Goal: Task Accomplishment & Management: Use online tool/utility

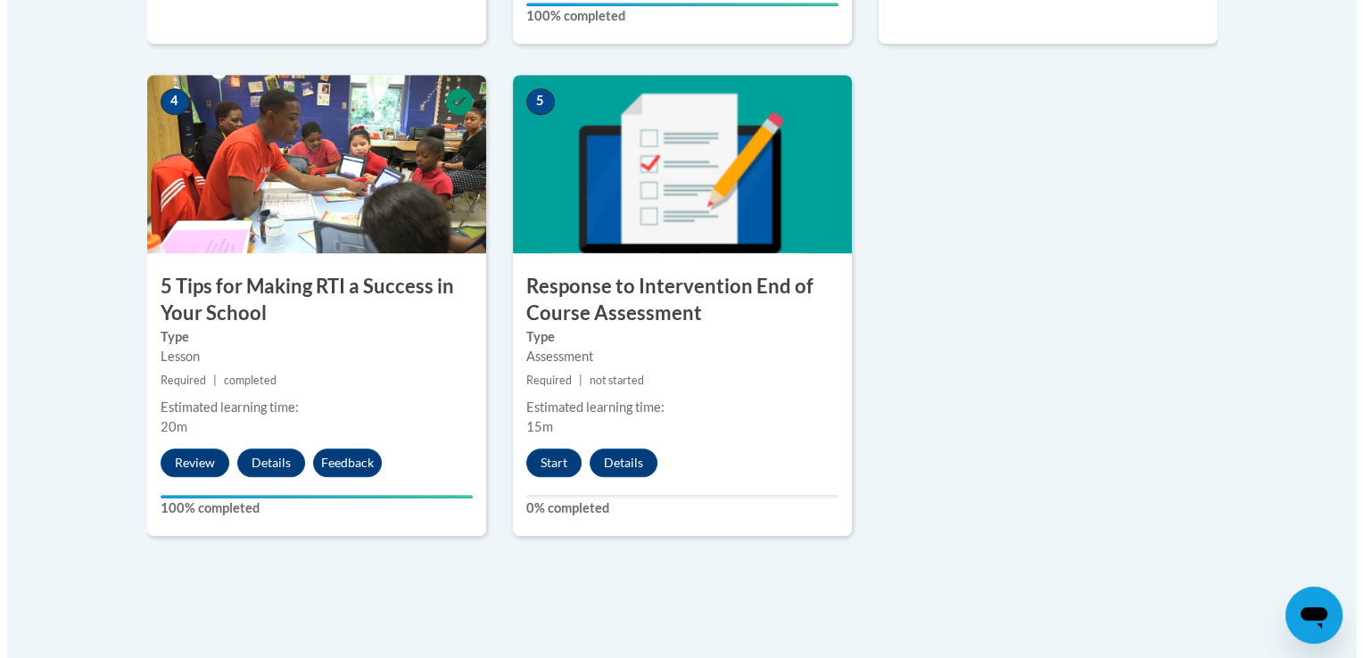
scroll to position [1013, 0]
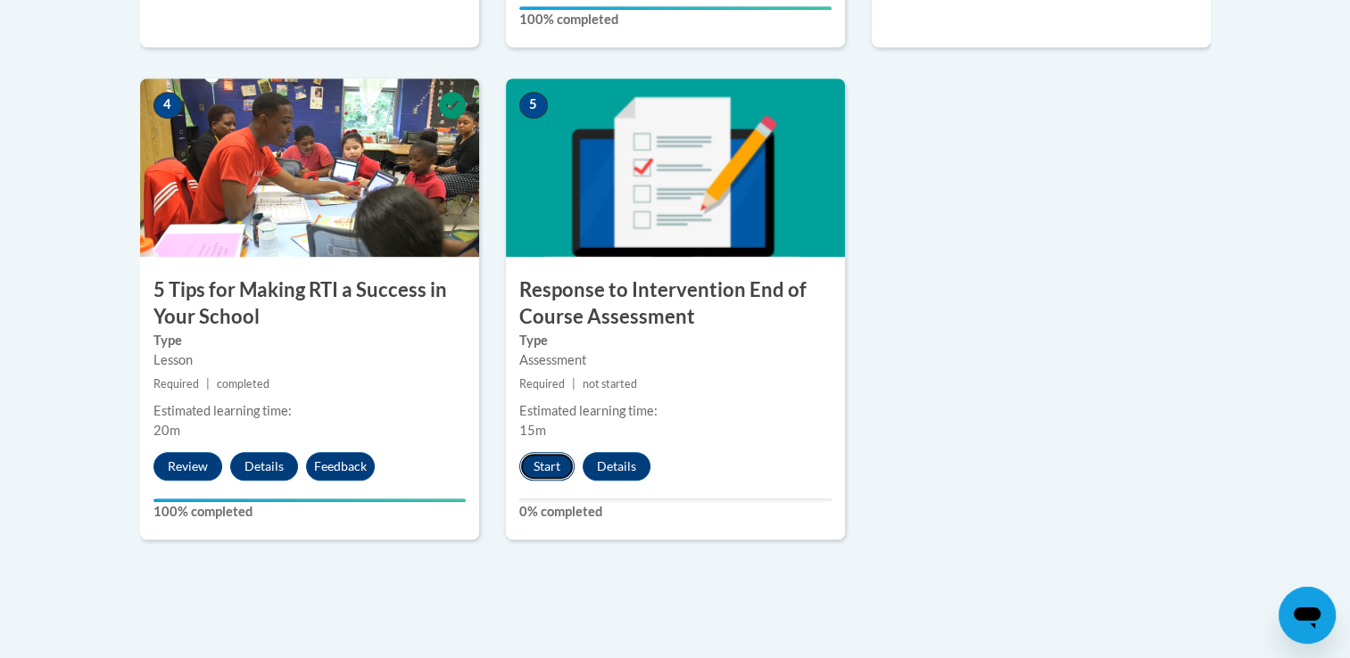
click at [544, 460] on button "Start" at bounding box center [546, 466] width 55 height 29
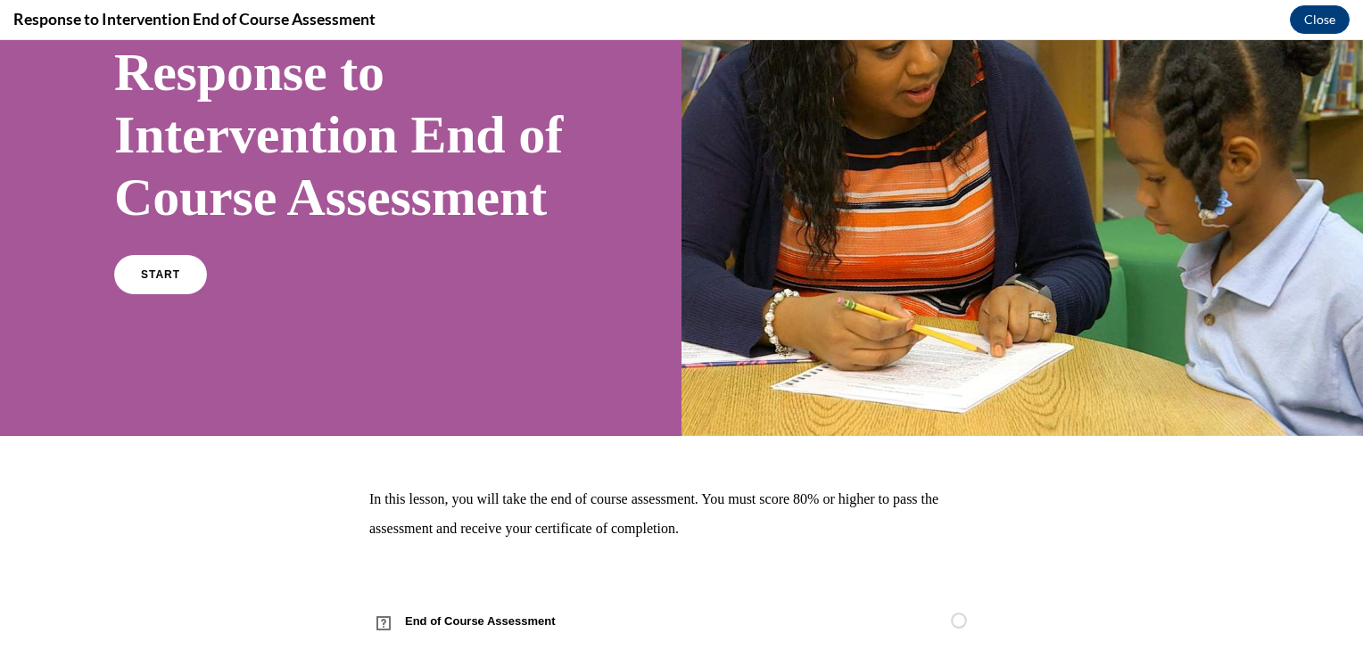
scroll to position [178, 0]
click at [140, 295] on link "START" at bounding box center [160, 274] width 97 height 41
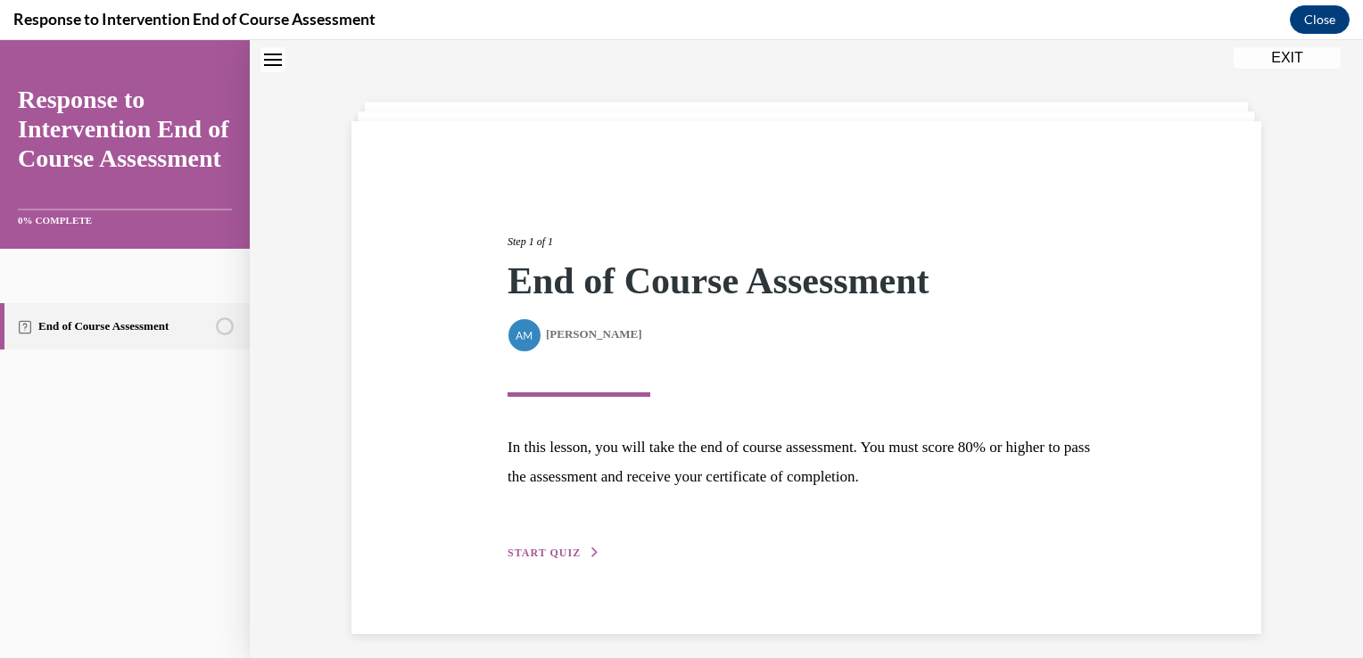
scroll to position [64, 0]
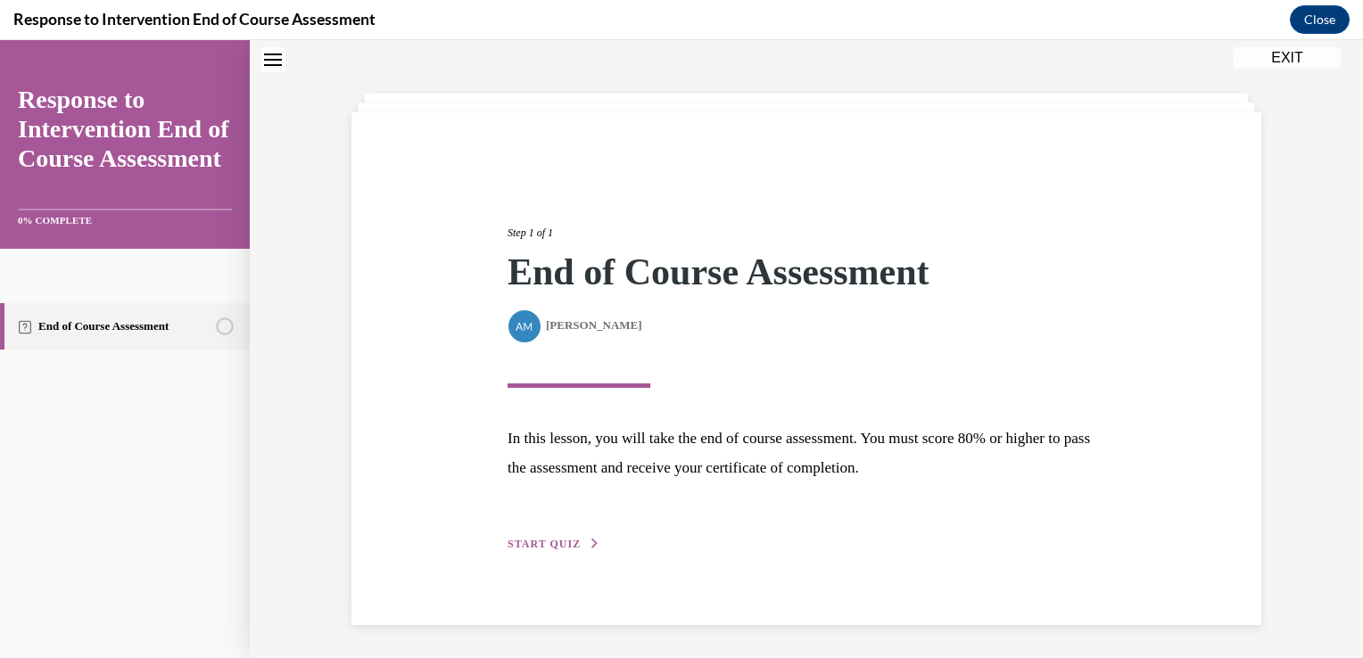
click at [560, 541] on span "START QUIZ" at bounding box center [544, 544] width 73 height 12
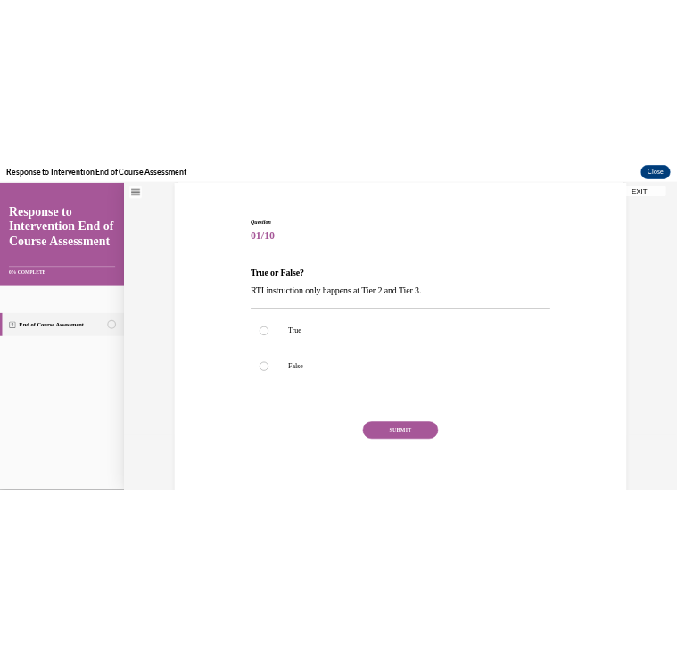
scroll to position [136, 0]
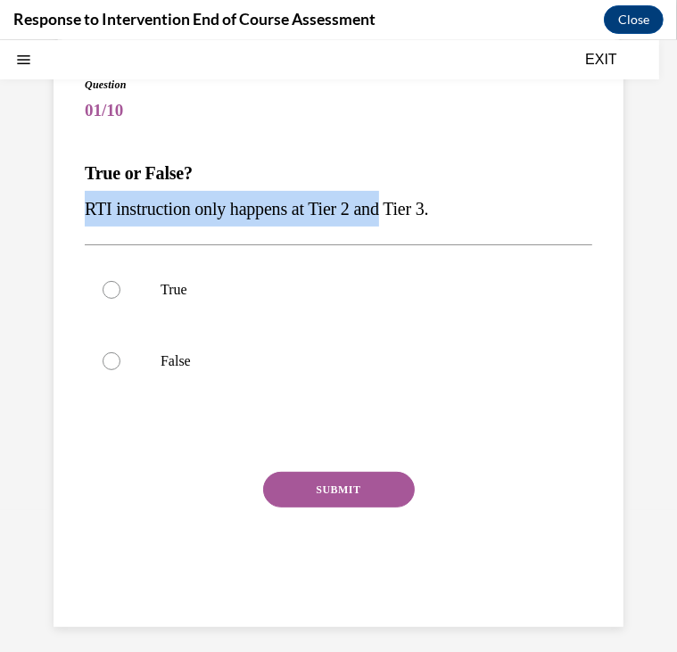
drag, startPoint x: 83, startPoint y: 200, endPoint x: 398, endPoint y: 212, distance: 315.2
click at [398, 212] on div "Question 01/10 True or False? RTI instruction only happens at Tier 2 and Tier 3…" at bounding box center [339, 333] width 570 height 586
click at [86, 166] on strong "True or False?" at bounding box center [139, 172] width 108 height 20
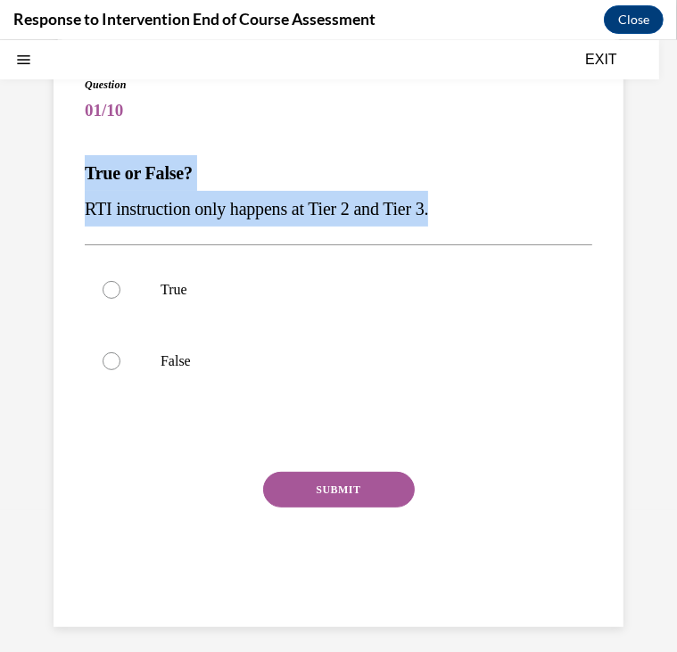
drag, startPoint x: 86, startPoint y: 166, endPoint x: 464, endPoint y: 204, distance: 380.2
click at [464, 204] on div "True or False? RTI instruction only happens at Tier 2 and Tier 3." at bounding box center [339, 189] width 508 height 71
copy div "True or False? RTI instruction only happens at Tier 2 and Tier 3."
click at [104, 371] on label "False" at bounding box center [339, 360] width 508 height 71
click at [104, 369] on input "False" at bounding box center [112, 360] width 18 height 18
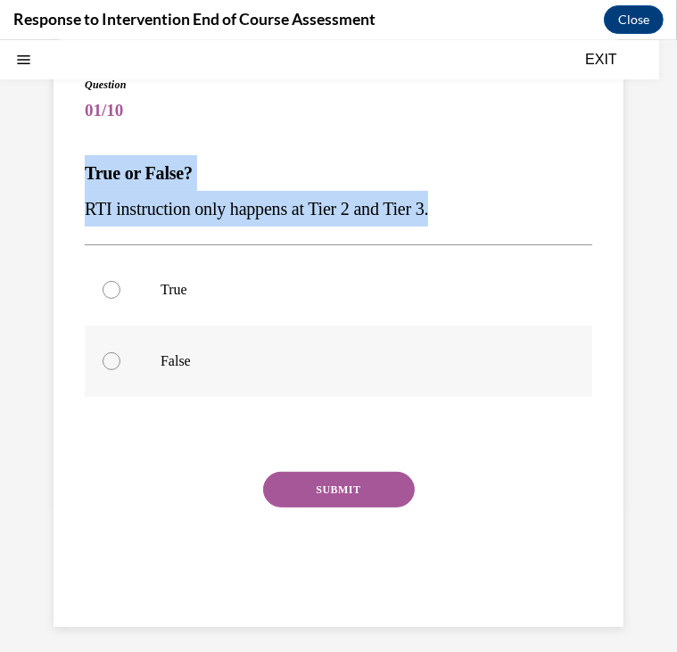
radio input "true"
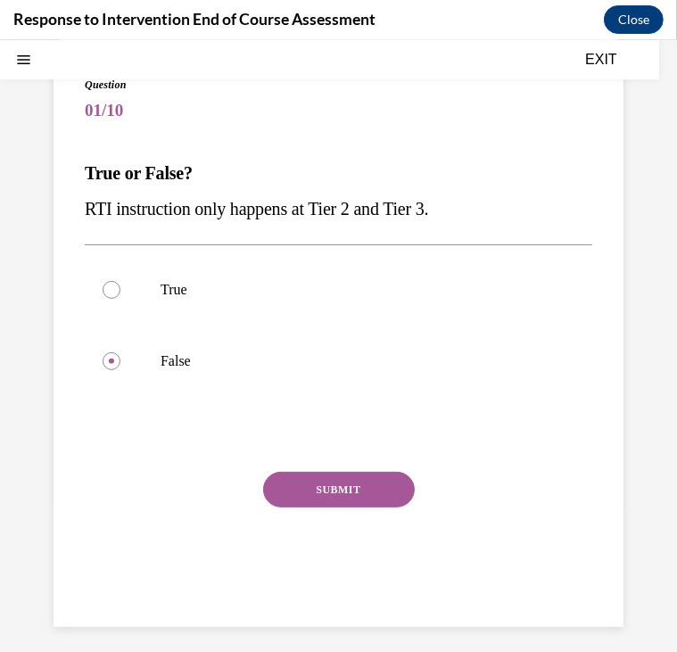
click at [345, 498] on button "SUBMIT" at bounding box center [339, 489] width 152 height 36
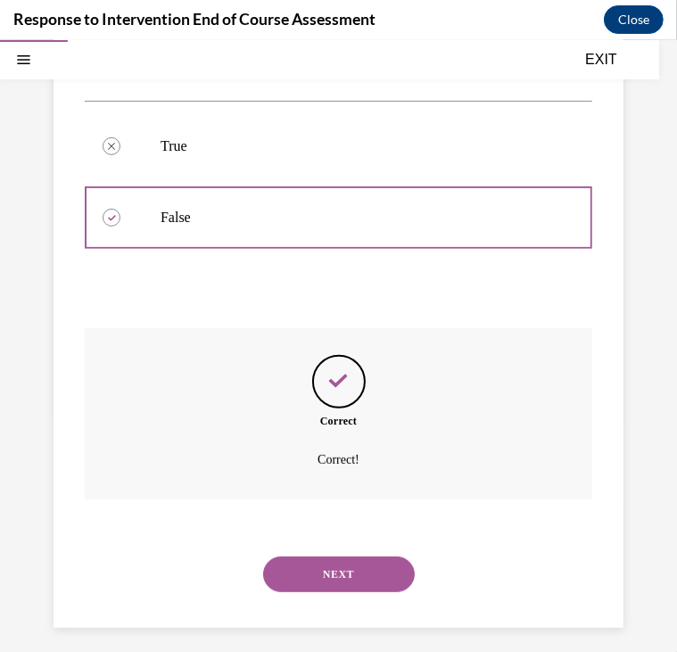
scroll to position [290, 0]
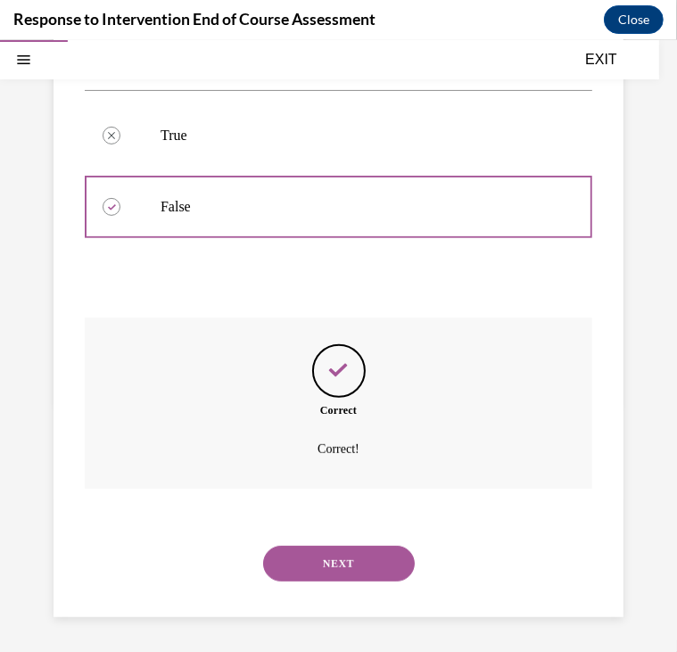
click at [330, 561] on button "NEXT" at bounding box center [339, 563] width 152 height 36
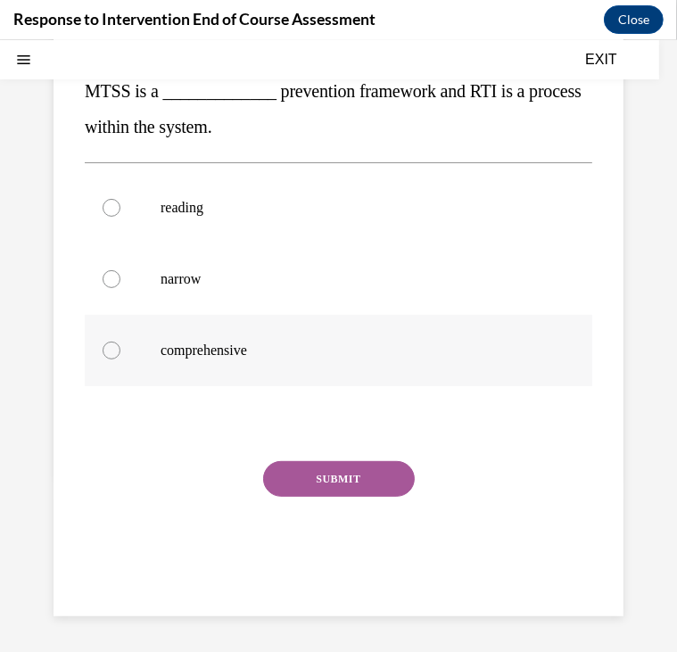
scroll to position [0, 0]
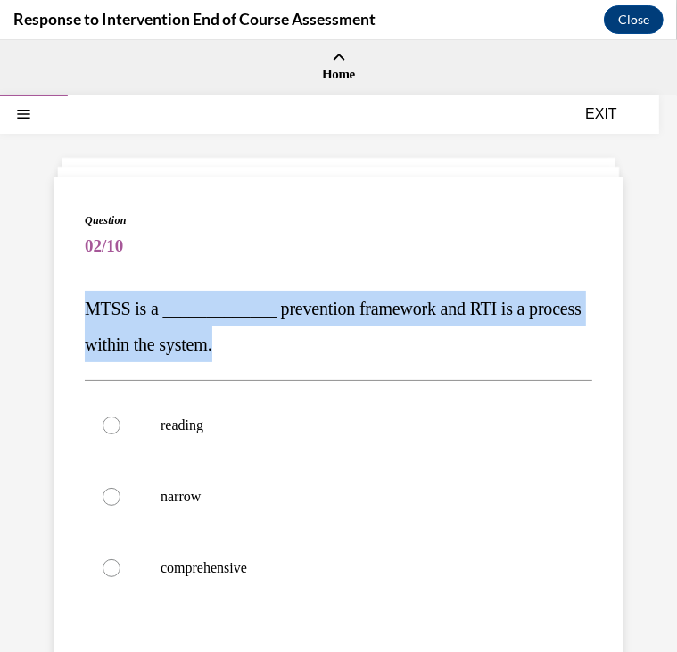
drag, startPoint x: 81, startPoint y: 294, endPoint x: 319, endPoint y: 351, distance: 244.9
click at [319, 351] on div "Question 02/10 MTSS is a _____________ prevention framework and RTI is a proces…" at bounding box center [339, 504] width 570 height 657
copy span "MTSS is a _____________ prevention framework and RTI is a process within the sy…"
click at [304, 324] on p "MTSS is a _____________ prevention framework and RTI is a process within the sy…" at bounding box center [339, 325] width 508 height 71
click at [350, 316] on p "MTSS is a _____________ prevention framework and RTI is a process within the sy…" at bounding box center [339, 325] width 508 height 71
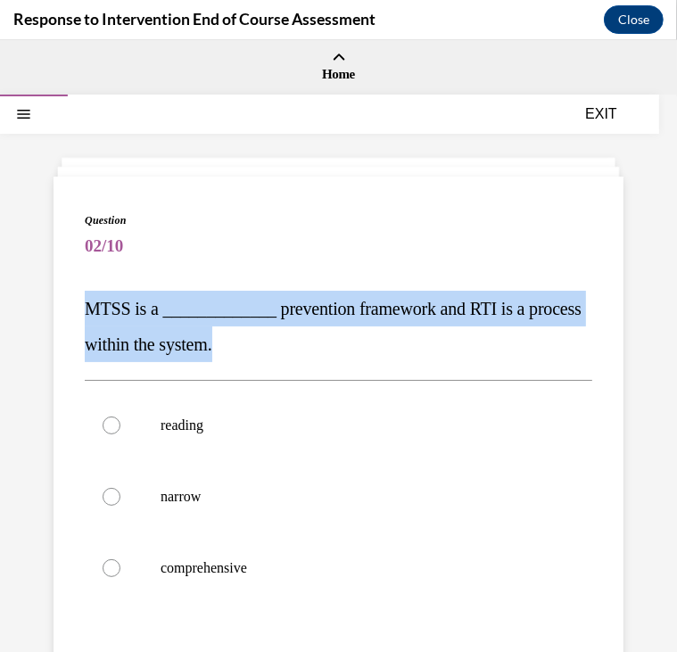
click at [215, 275] on div "Question 02/10 MTSS is a _____________ prevention framework and RTI is a proces…" at bounding box center [339, 517] width 508 height 613
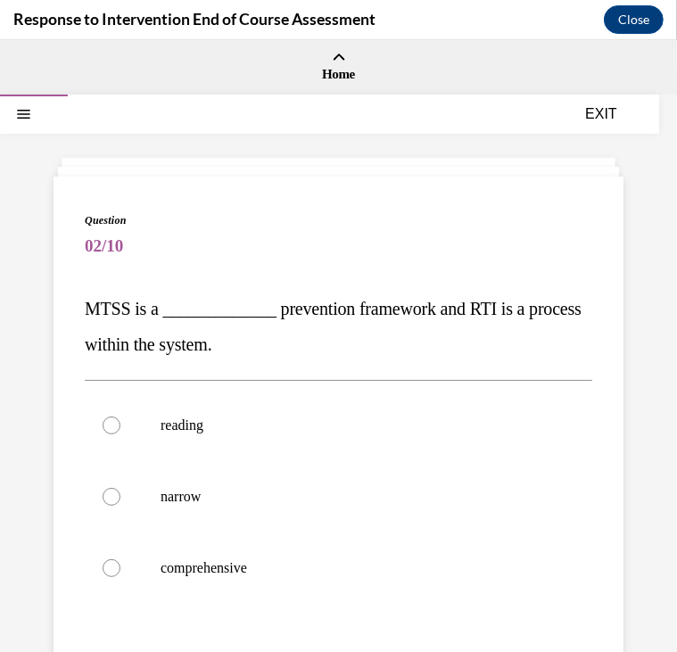
click at [75, 252] on div "Question 02/10 MTSS is a _____________ prevention framework and RTI is a proces…" at bounding box center [339, 504] width 570 height 657
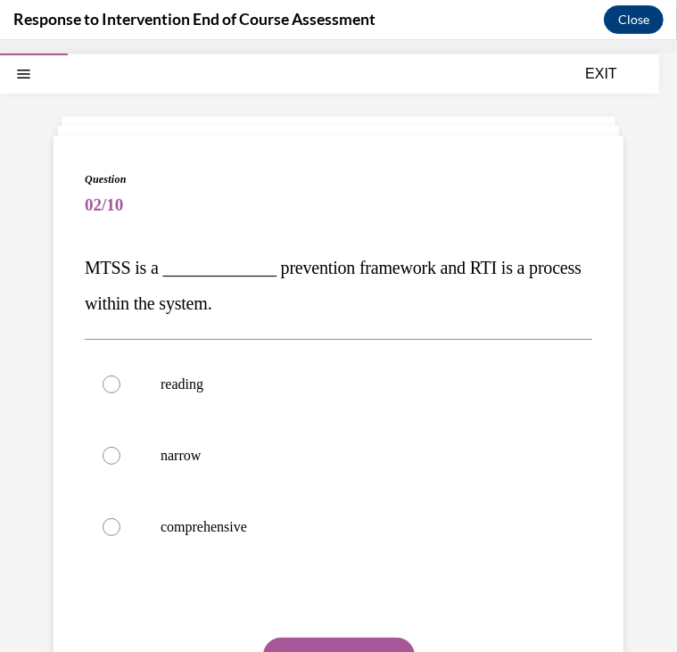
scroll to position [39, 0]
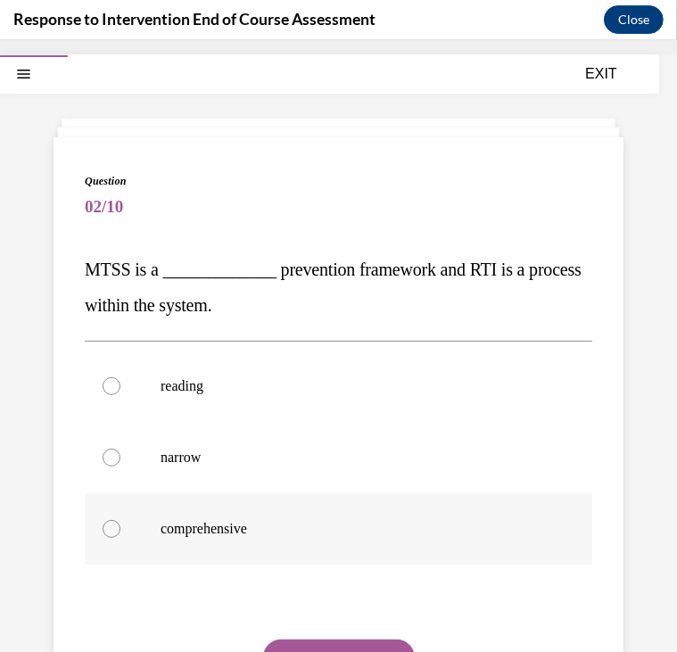
click at [366, 525] on p "comprehensive" at bounding box center [354, 528] width 387 height 18
click at [120, 525] on input "comprehensive" at bounding box center [112, 528] width 18 height 18
radio input "true"
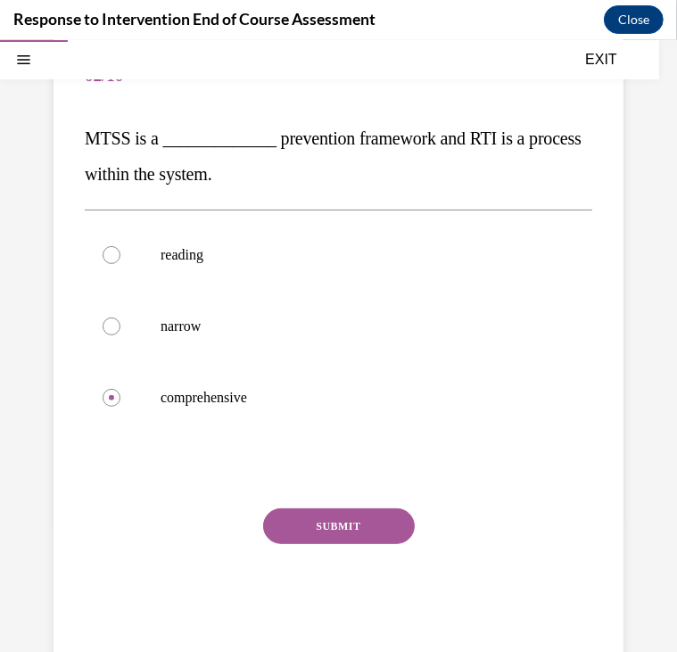
click at [353, 517] on button "SUBMIT" at bounding box center [339, 526] width 152 height 36
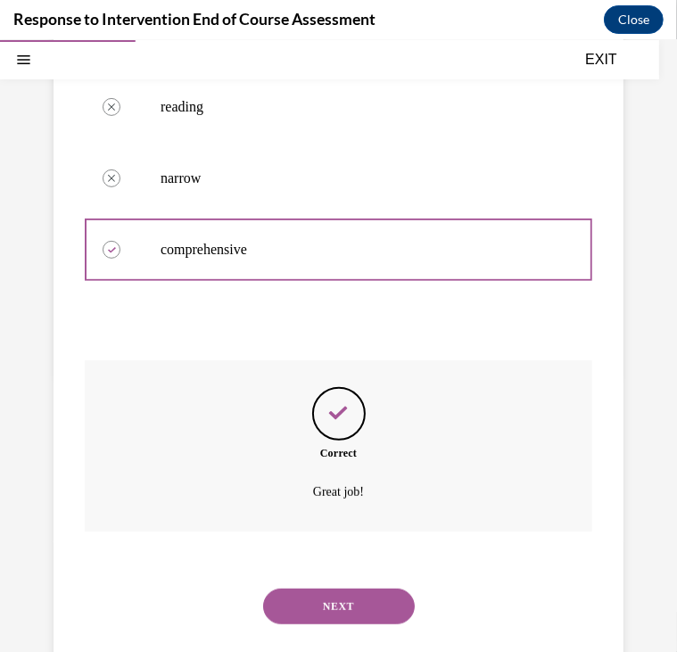
scroll to position [361, 0]
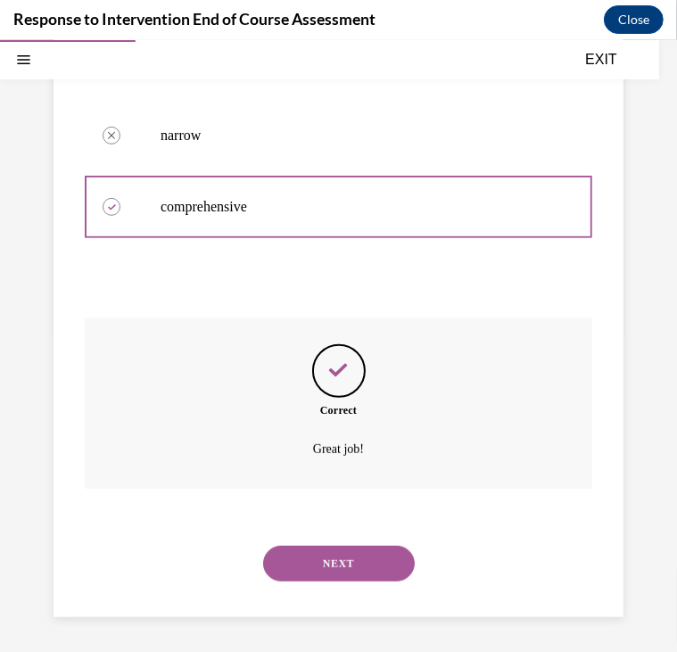
click at [350, 571] on button "NEXT" at bounding box center [339, 563] width 152 height 36
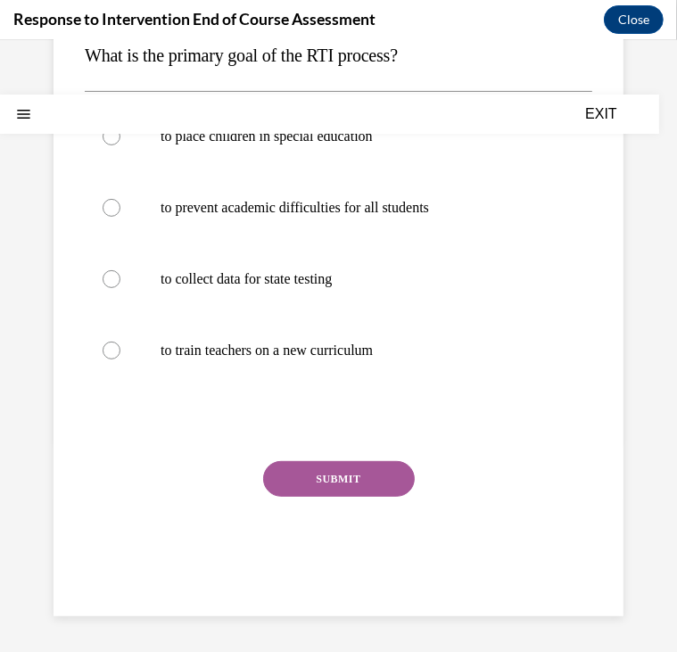
scroll to position [0, 0]
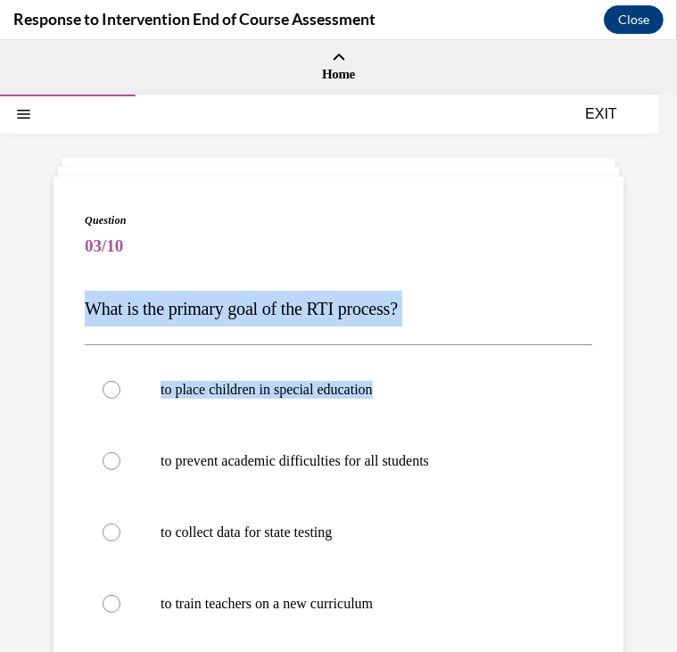
drag, startPoint x: 93, startPoint y: 304, endPoint x: 442, endPoint y: 316, distance: 349.9
click at [442, 318] on p "What is the primary goal of the RTI process?" at bounding box center [339, 308] width 508 height 36
copy span "What is the primary goal of the RTI process?"
click at [393, 436] on label "to prevent academic difficulties for all students" at bounding box center [339, 460] width 508 height 71
click at [120, 451] on input "to prevent academic difficulties for all students" at bounding box center [112, 460] width 18 height 18
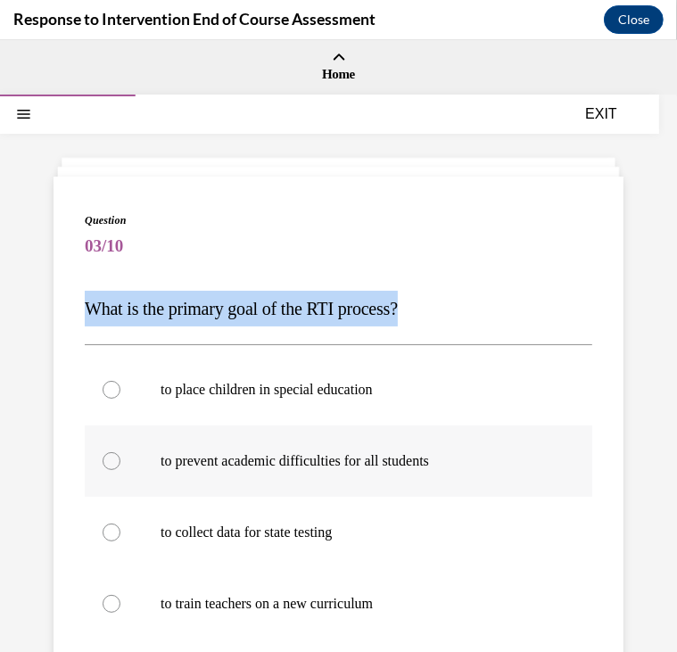
radio input "true"
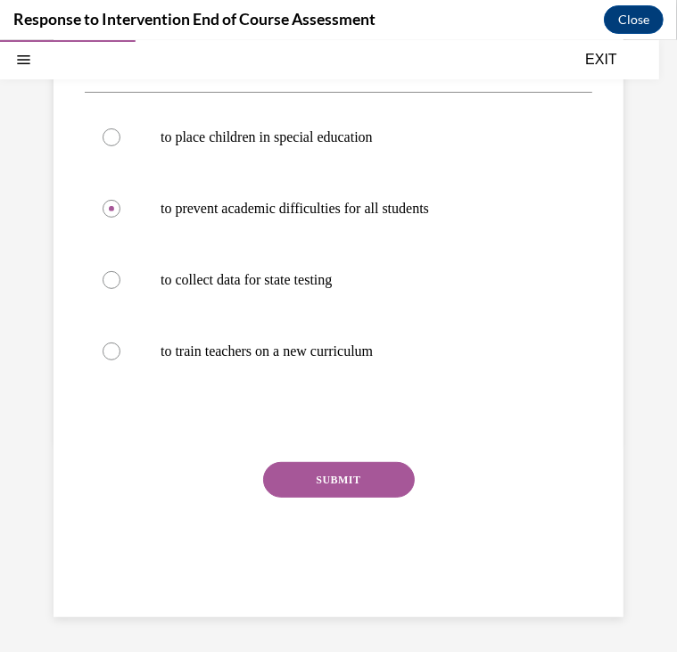
click at [347, 474] on button "SUBMIT" at bounding box center [339, 479] width 152 height 36
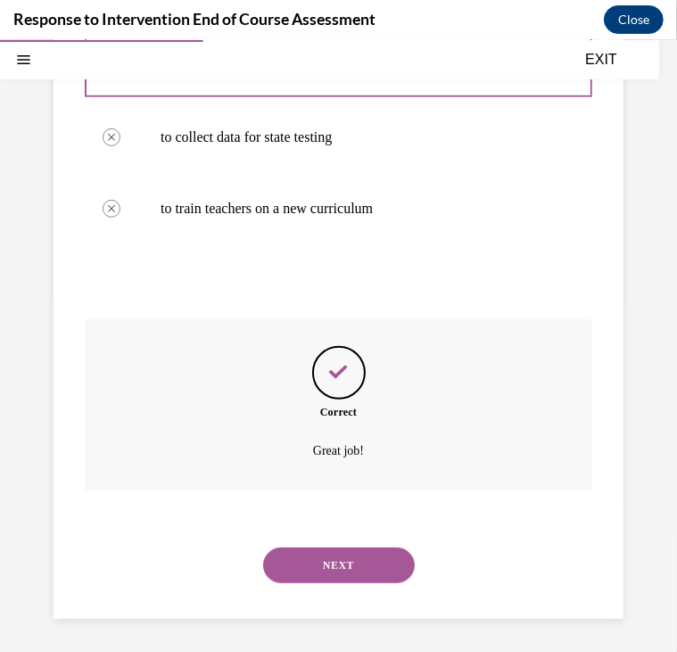
scroll to position [397, 0]
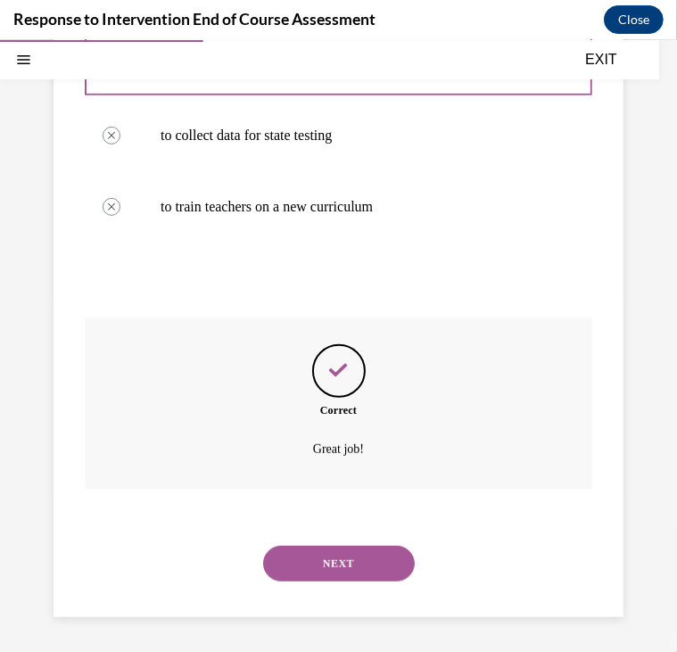
click at [321, 552] on button "NEXT" at bounding box center [339, 563] width 152 height 36
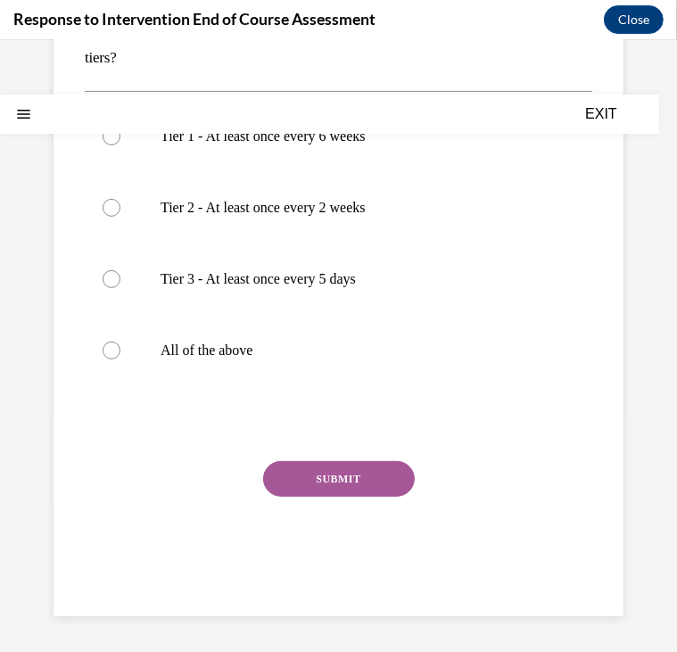
scroll to position [0, 0]
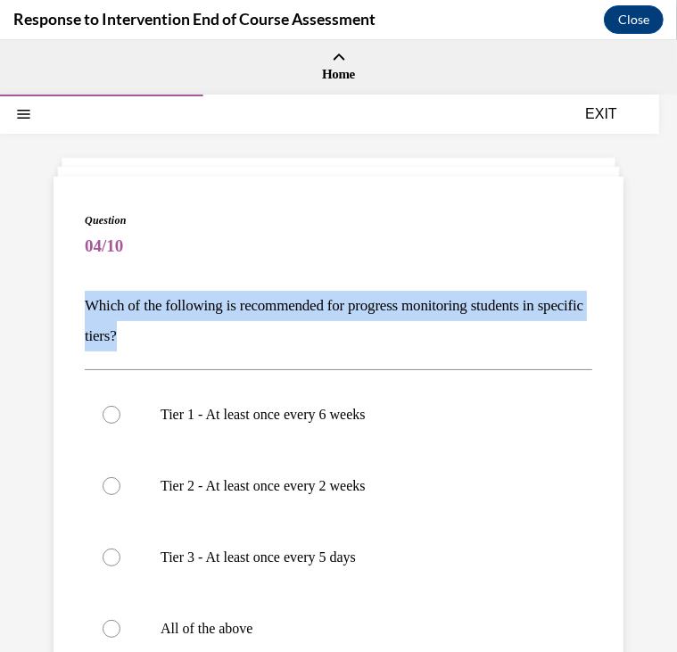
drag, startPoint x: 82, startPoint y: 299, endPoint x: 193, endPoint y: 342, distance: 118.6
click at [193, 342] on div "Question 04/10 Which of the following is recommended for progress monitoring st…" at bounding box center [339, 535] width 570 height 718
copy p "Which of the following is recommended for progress monitoring students in speci…"
click at [343, 301] on p "Which of the following is recommended for progress monitoring students in speci…" at bounding box center [339, 320] width 508 height 61
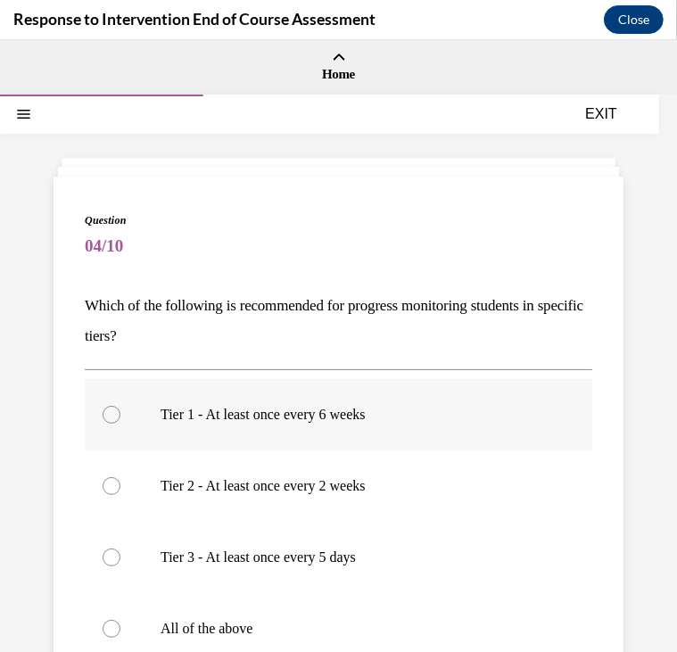
click at [326, 400] on label "Tier 1 - At least once every 6 weeks" at bounding box center [339, 413] width 508 height 71
click at [120, 405] on input "Tier 1 - At least once every 6 weeks" at bounding box center [112, 414] width 18 height 18
radio input "true"
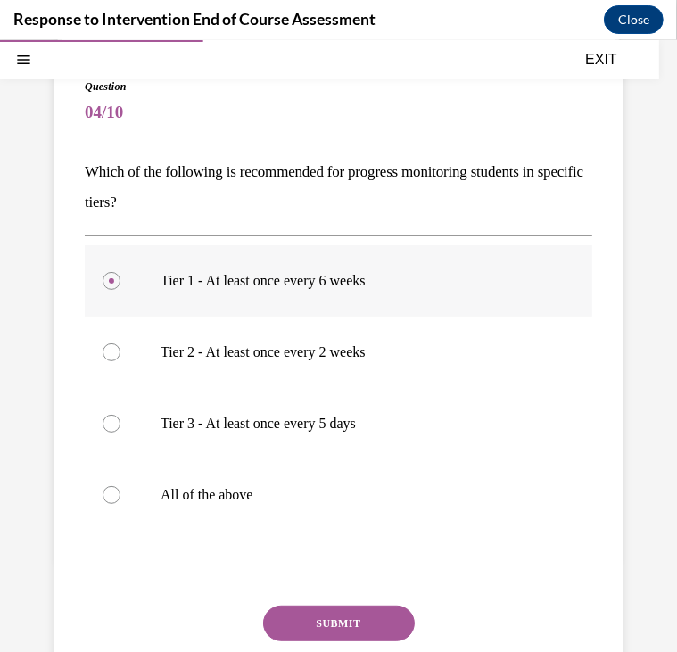
scroll to position [128, 0]
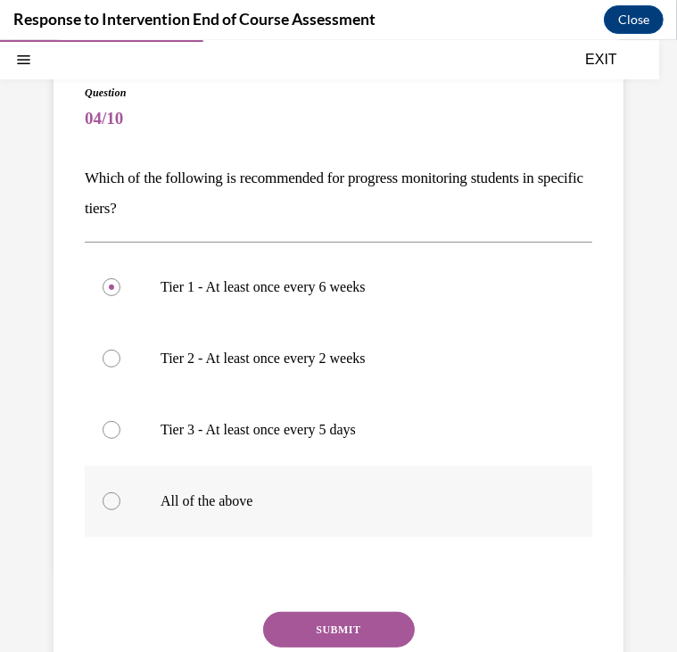
click at [201, 493] on p "All of the above" at bounding box center [354, 501] width 387 height 18
click at [120, 493] on input "All of the above" at bounding box center [112, 501] width 18 height 18
radio input "true"
click at [327, 612] on button "SUBMIT" at bounding box center [339, 629] width 152 height 36
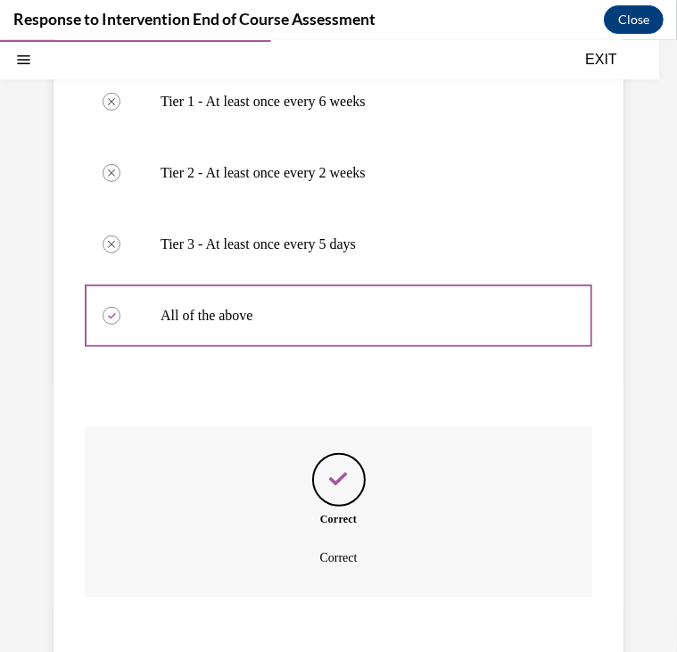
scroll to position [422, 0]
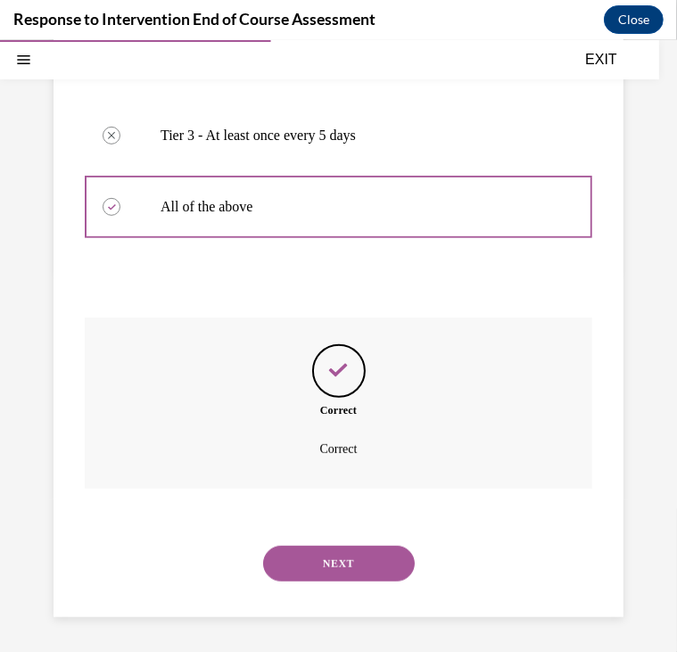
click at [348, 560] on button "NEXT" at bounding box center [339, 563] width 152 height 36
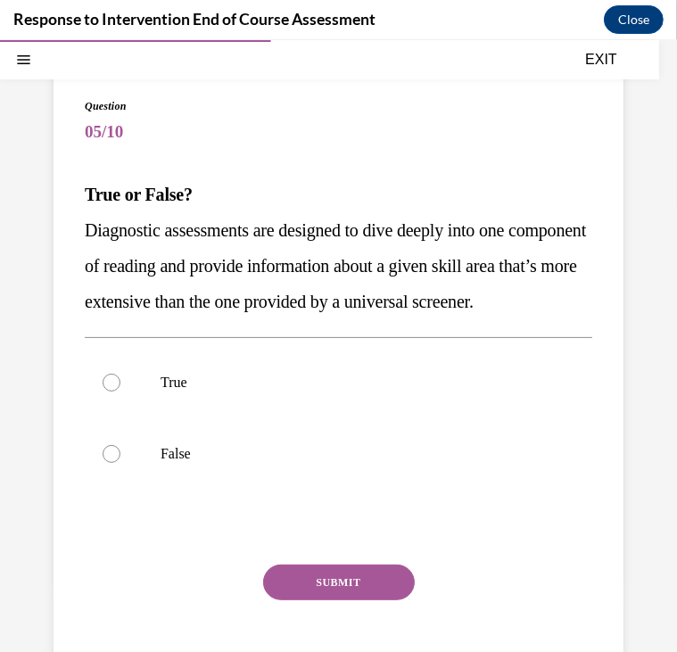
scroll to position [111, 0]
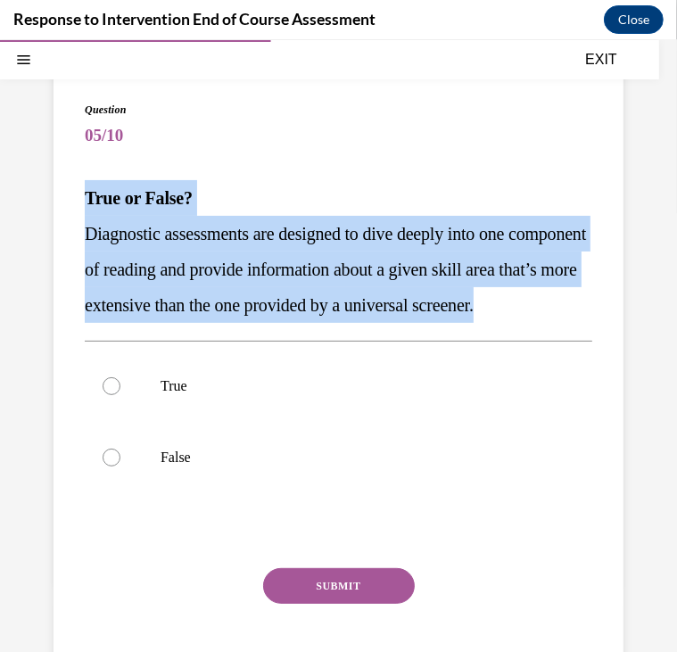
drag, startPoint x: 84, startPoint y: 191, endPoint x: 246, endPoint y: 334, distance: 216.2
click at [246, 322] on div "True or False? Diagnostic assessments are designed to dive deeply into one comp…" at bounding box center [339, 250] width 508 height 143
copy div "True or False? Diagnostic assessments are designed to dive deeply into one comp…"
click at [136, 418] on label "True" at bounding box center [339, 385] width 508 height 71
click at [120, 394] on input "True" at bounding box center [112, 385] width 18 height 18
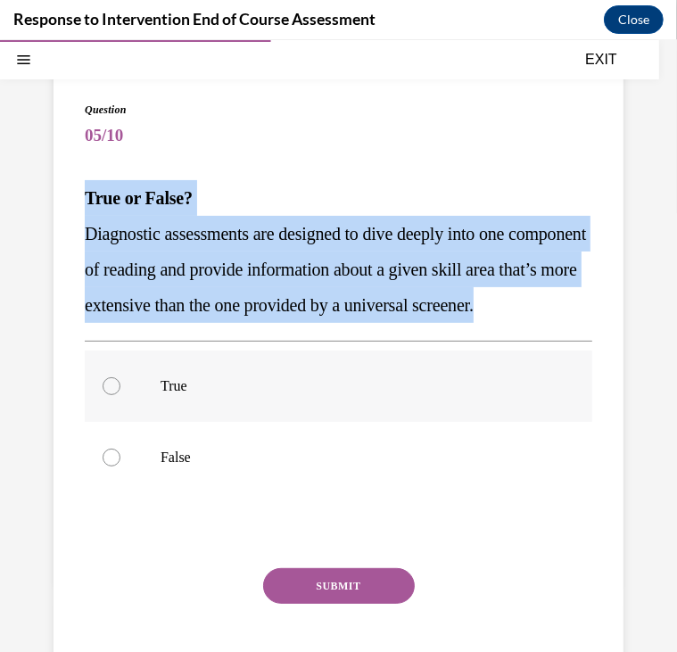
radio input "true"
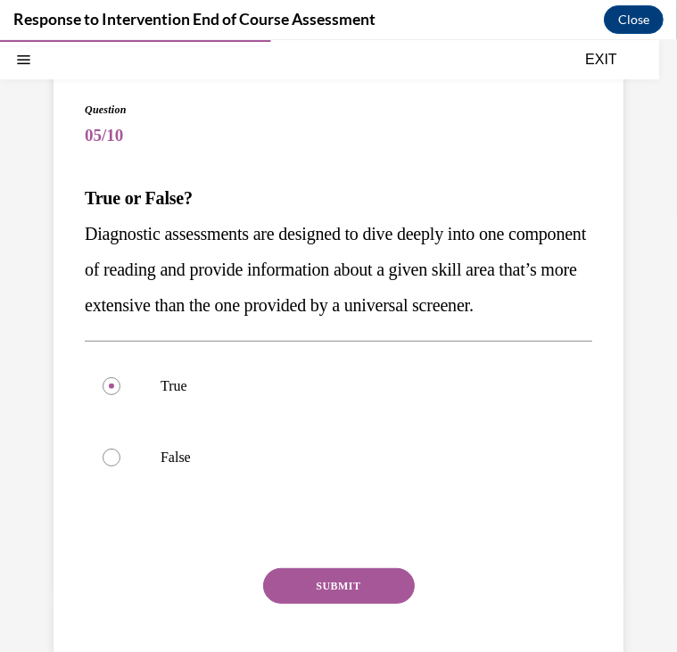
click at [308, 603] on button "SUBMIT" at bounding box center [339, 585] width 152 height 36
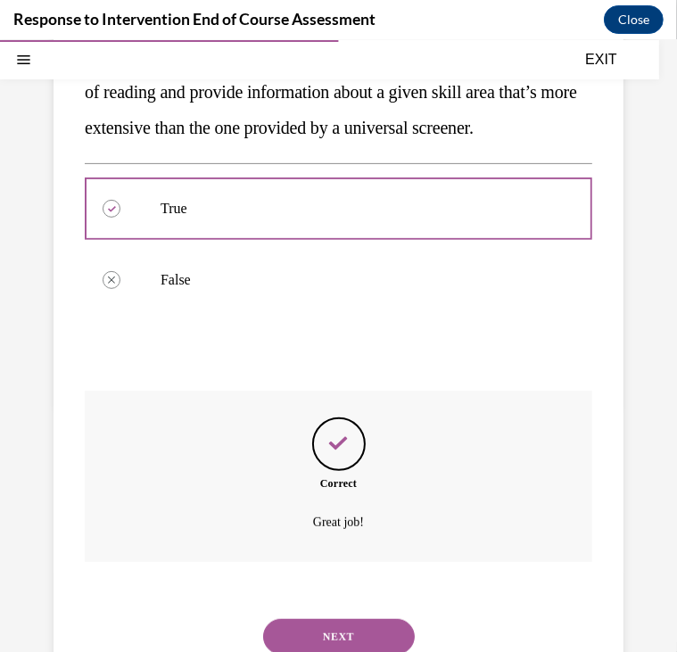
scroll to position [397, 0]
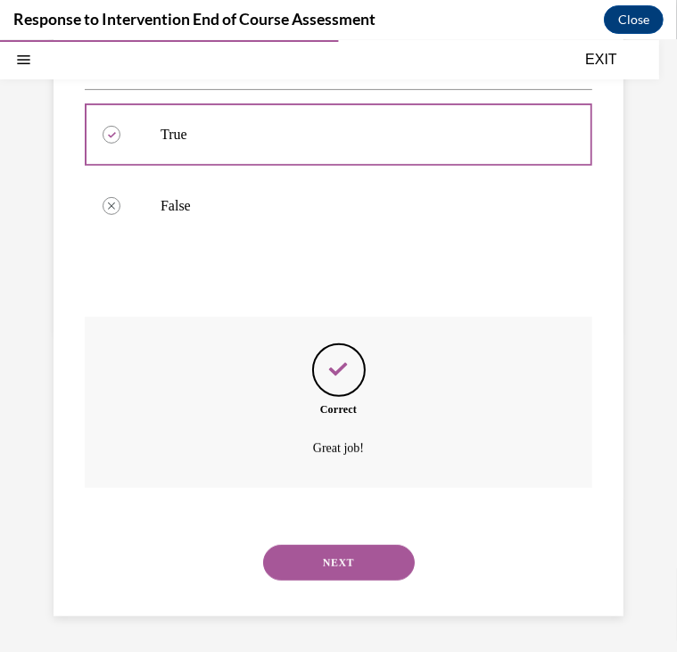
click at [324, 564] on button "NEXT" at bounding box center [339, 562] width 152 height 36
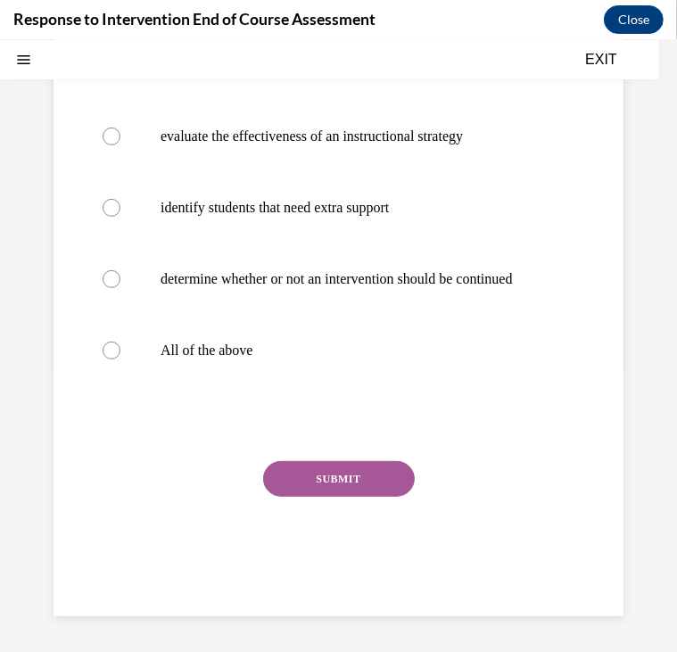
scroll to position [0, 0]
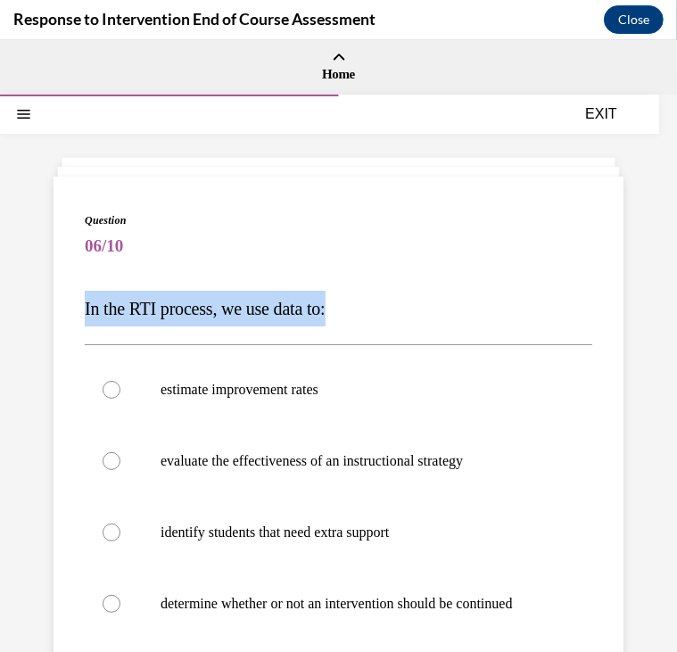
drag, startPoint x: 86, startPoint y: 300, endPoint x: 375, endPoint y: 322, distance: 289.9
click at [375, 322] on p "In the RTI process, we use data to:" at bounding box center [339, 308] width 508 height 36
copy span "In the RTI process, we use data to:"
click at [330, 376] on label "estimate improvement rates" at bounding box center [339, 388] width 508 height 71
click at [120, 380] on input "estimate improvement rates" at bounding box center [112, 389] width 18 height 18
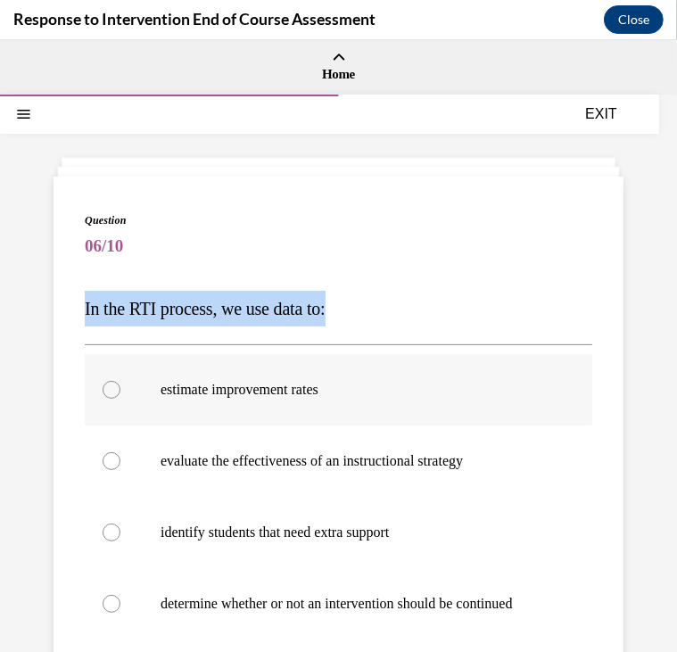
radio input "true"
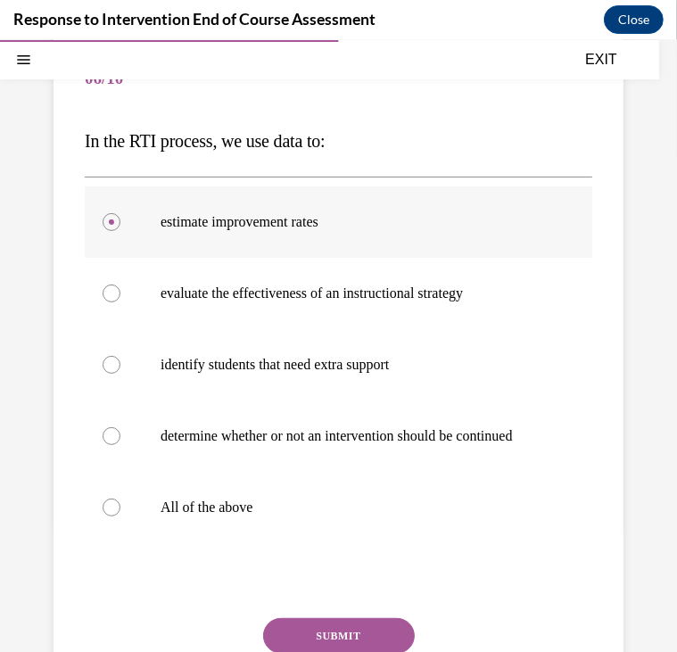
scroll to position [178, 0]
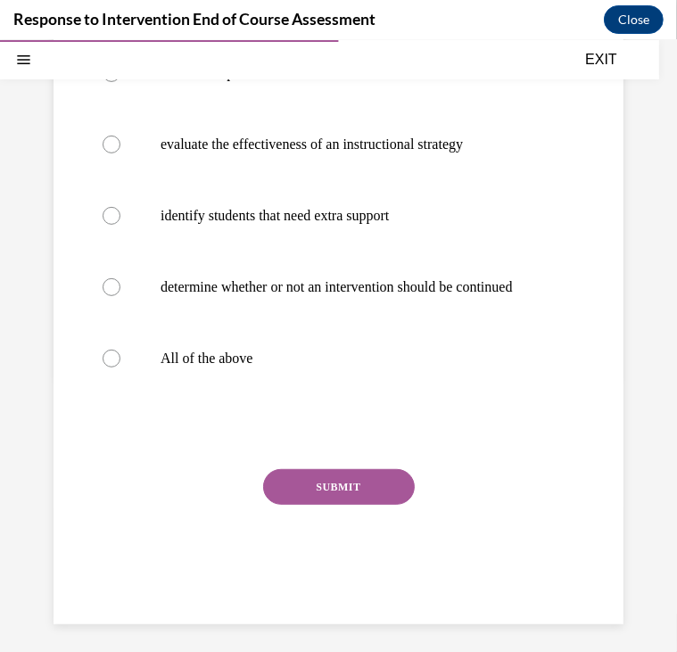
click at [338, 497] on button "SUBMIT" at bounding box center [339, 486] width 152 height 36
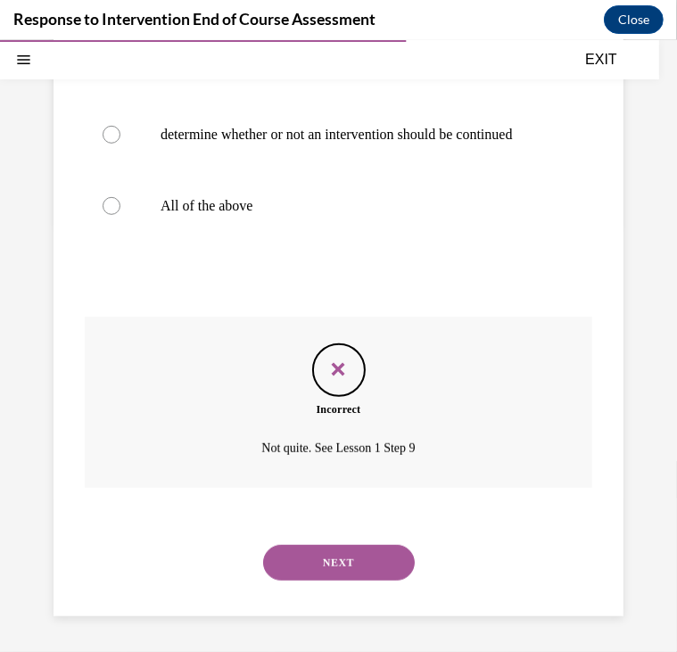
scroll to position [486, 0]
click at [321, 556] on button "NEXT" at bounding box center [339, 562] width 152 height 36
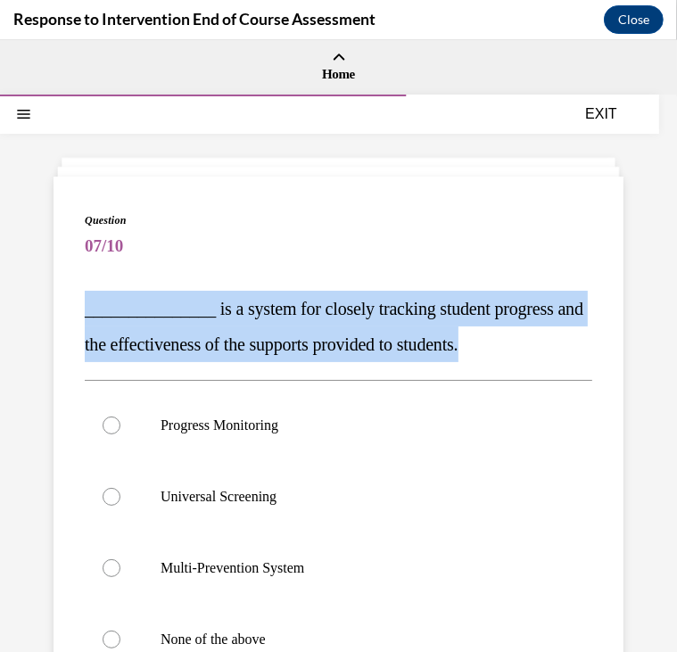
drag, startPoint x: 82, startPoint y: 298, endPoint x: 560, endPoint y: 348, distance: 480.8
click at [560, 348] on div "Question 07/10 _______________ is a system for closely tracking student progres…" at bounding box center [339, 540] width 570 height 729
copy span "_______________ is a system for closely tracking student progress and the effec…"
click at [257, 418] on p "Progress Monitoring" at bounding box center [354, 425] width 387 height 18
click at [120, 418] on input "Progress Monitoring" at bounding box center [112, 425] width 18 height 18
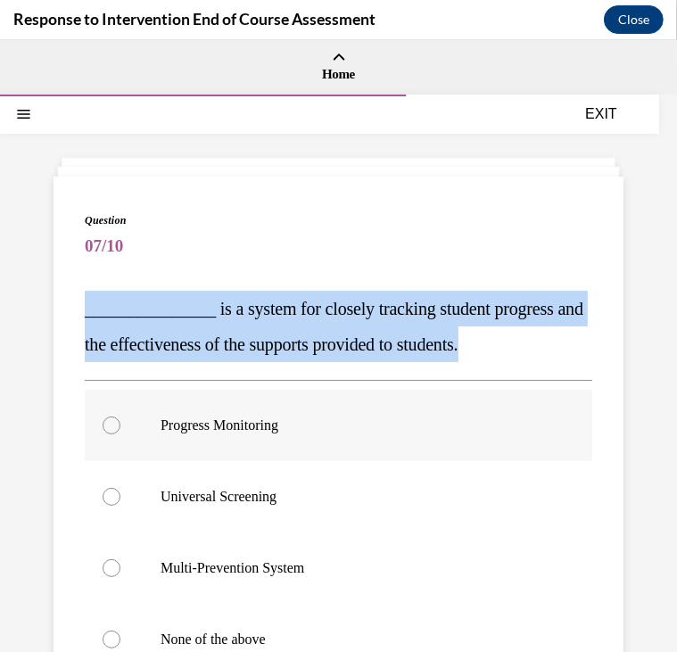
radio input "true"
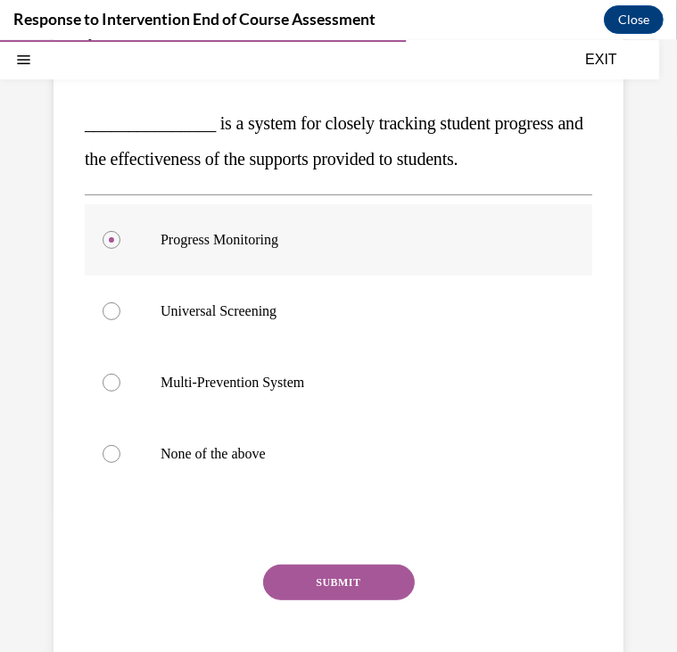
scroll to position [199, 0]
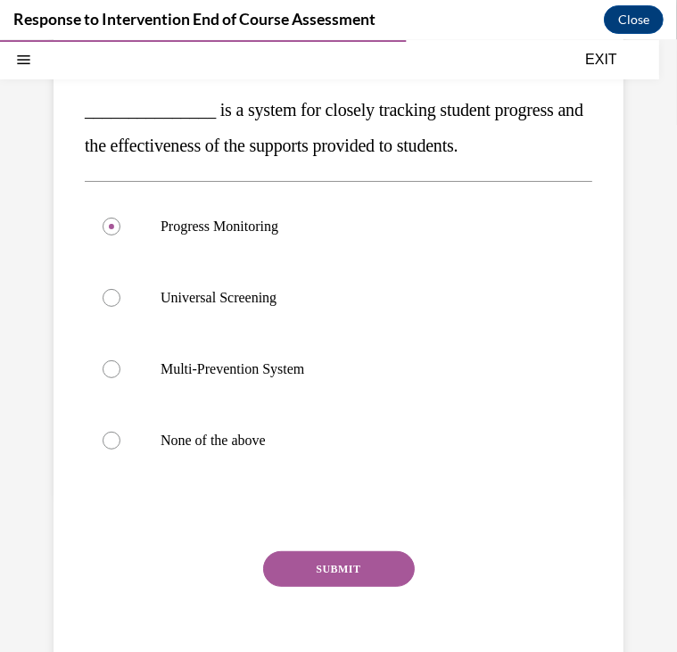
click at [343, 575] on button "SUBMIT" at bounding box center [339, 568] width 152 height 36
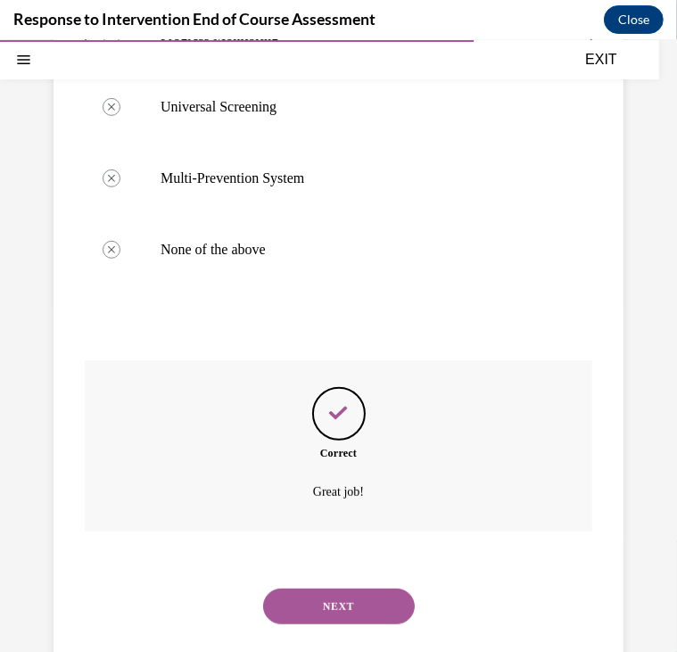
scroll to position [433, 0]
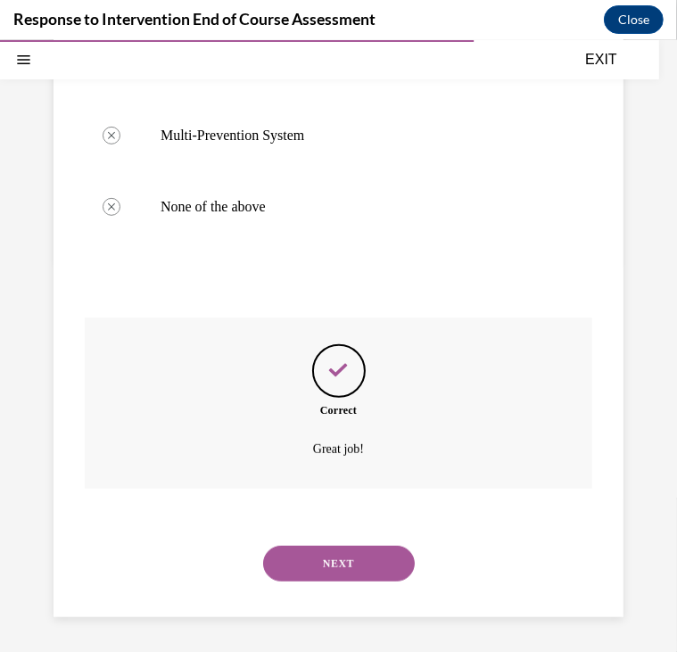
click at [350, 562] on button "NEXT" at bounding box center [339, 563] width 152 height 36
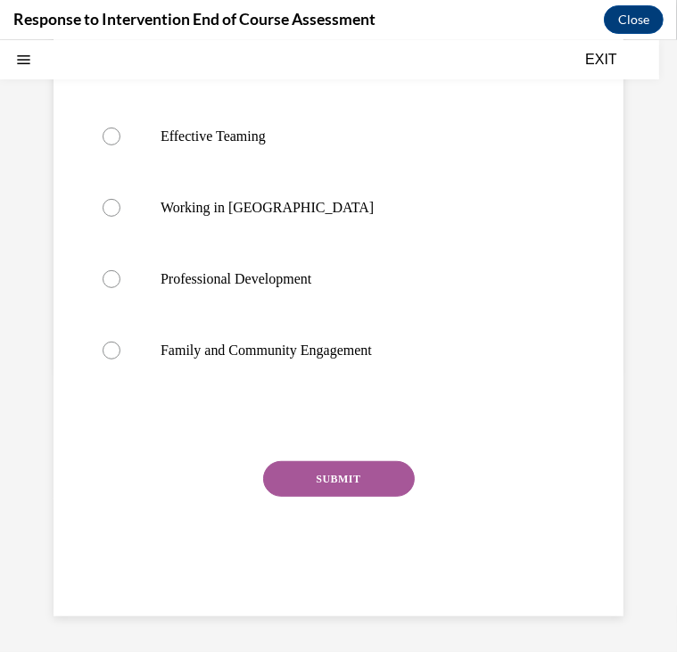
scroll to position [0, 0]
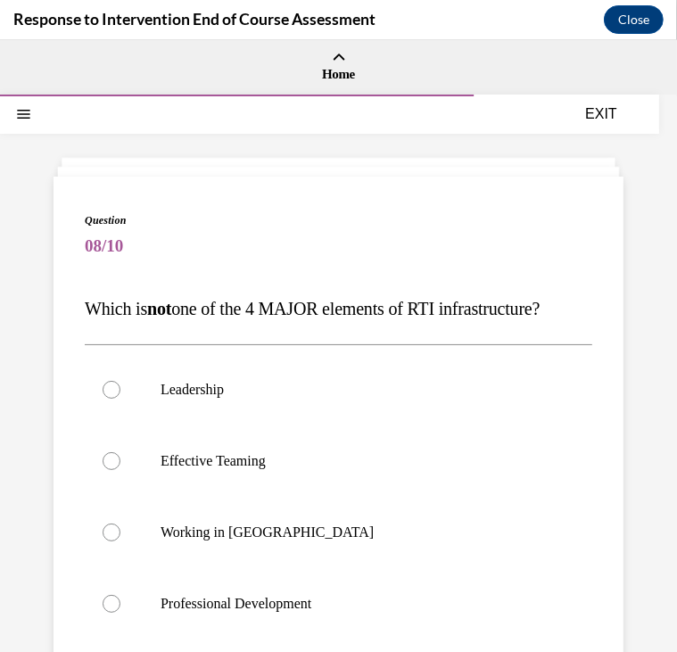
drag, startPoint x: 83, startPoint y: 294, endPoint x: 230, endPoint y: 334, distance: 152.6
click at [230, 334] on div "Question 08/10 Which is not one of the 4 MAJOR elements of RTI infrastructure? …" at bounding box center [339, 558] width 570 height 765
copy span "Which is not one of the 4 MAJOR elements of RTI infrastructure?"
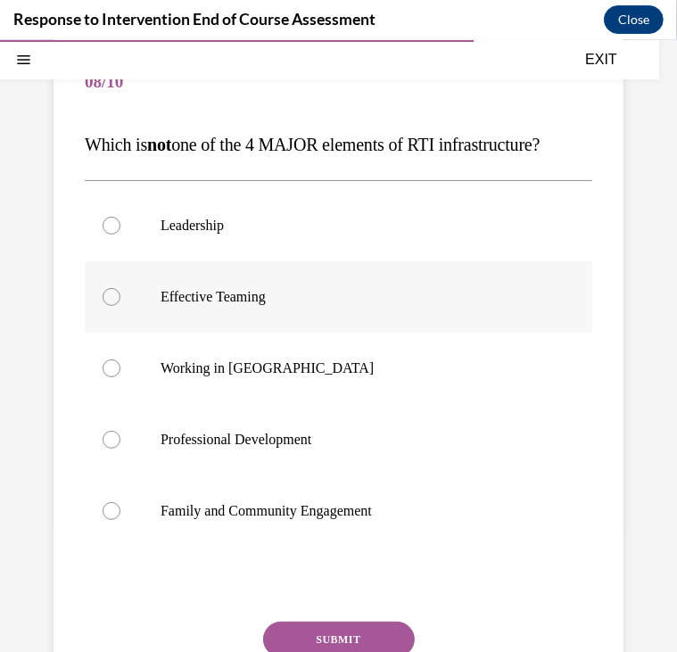
scroll to position [161, 0]
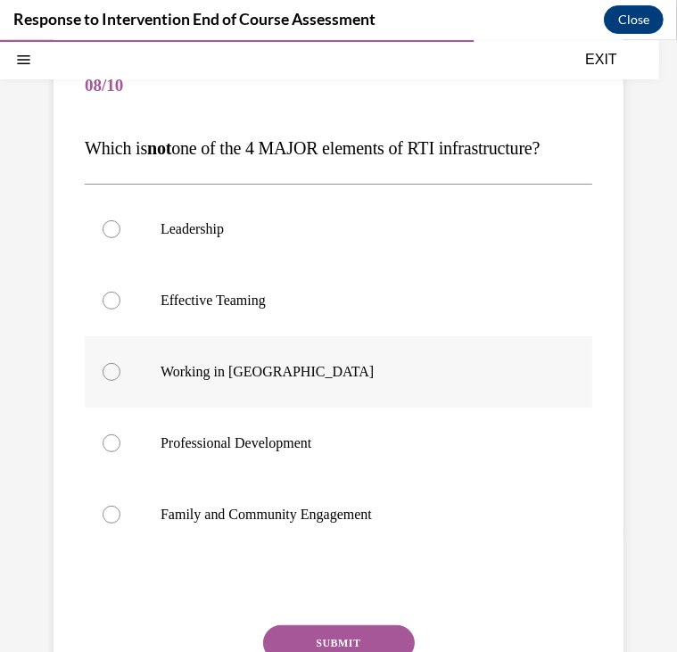
click at [217, 407] on label "Working in [GEOGRAPHIC_DATA]" at bounding box center [339, 370] width 508 height 71
click at [120, 380] on input "Working in [GEOGRAPHIC_DATA]" at bounding box center [112, 371] width 18 height 18
radio input "true"
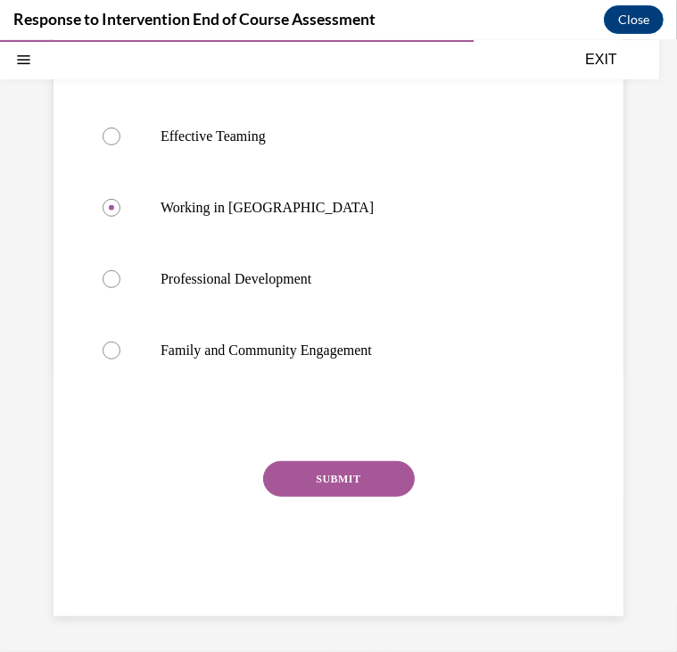
click at [336, 496] on button "SUBMIT" at bounding box center [339, 478] width 152 height 36
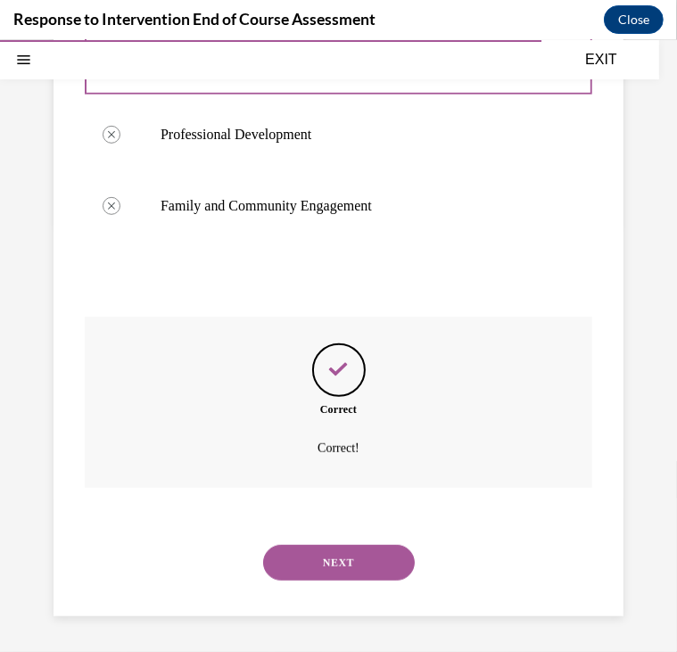
scroll to position [504, 0]
click at [327, 551] on button "NEXT" at bounding box center [339, 562] width 152 height 36
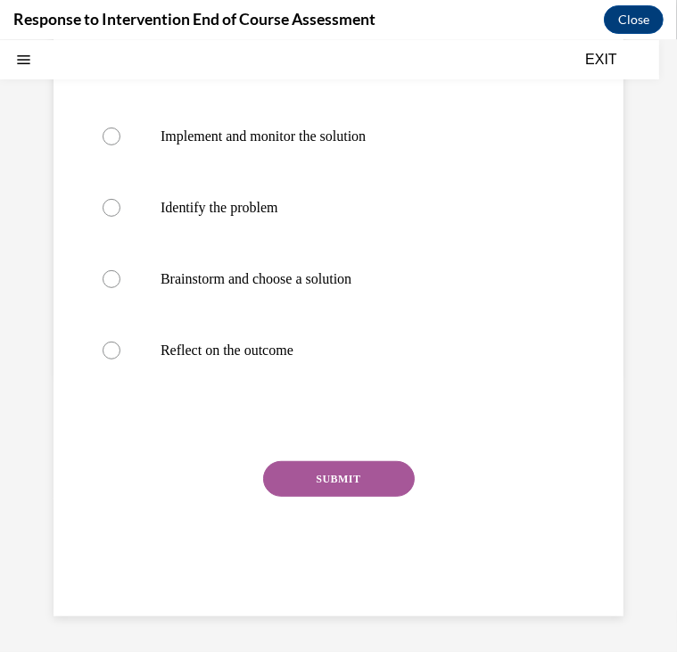
scroll to position [0, 0]
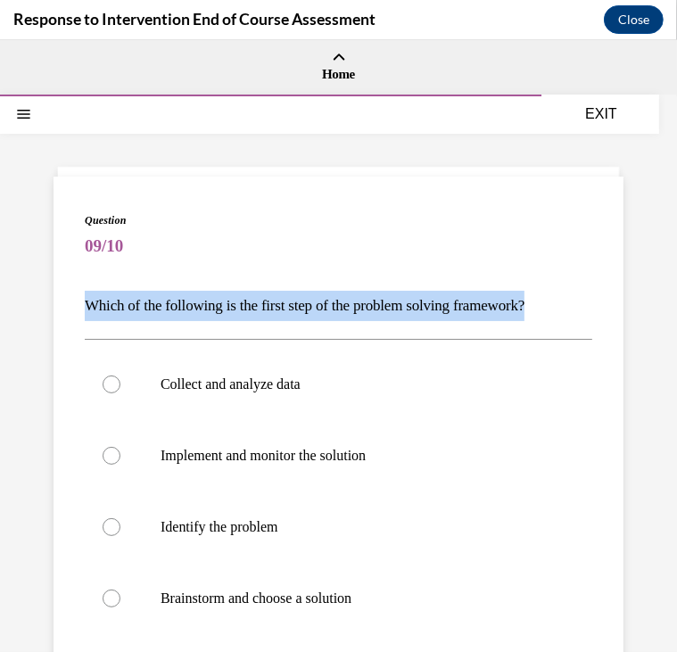
drag, startPoint x: 79, startPoint y: 303, endPoint x: 601, endPoint y: 314, distance: 522.9
click at [601, 314] on div "Question 09/10 Which of the following is the first step of the problem solving …" at bounding box center [339, 555] width 570 height 759
copy p "Which of the following is the first step of the problem solving framework?"
click at [401, 234] on span "09/10" at bounding box center [339, 245] width 508 height 36
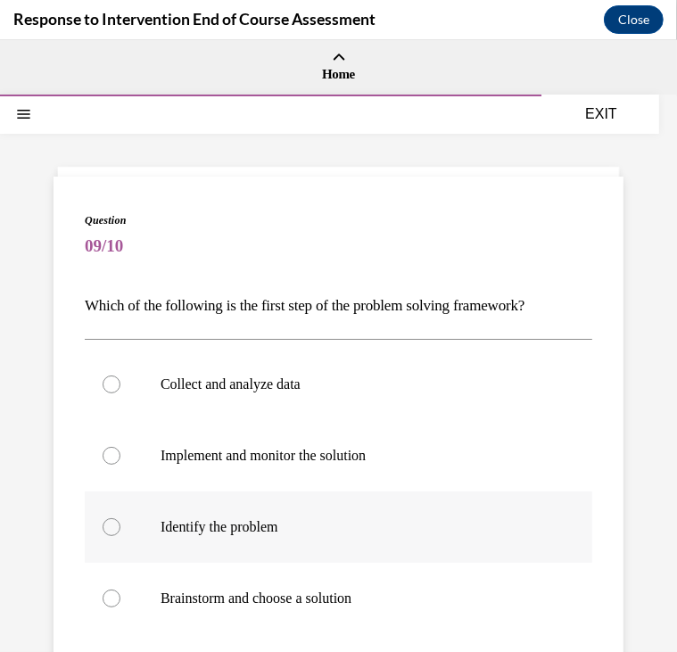
click at [249, 517] on label "Identify the problem" at bounding box center [339, 526] width 508 height 71
click at [120, 517] on input "Identify the problem" at bounding box center [112, 526] width 18 height 18
radio input "true"
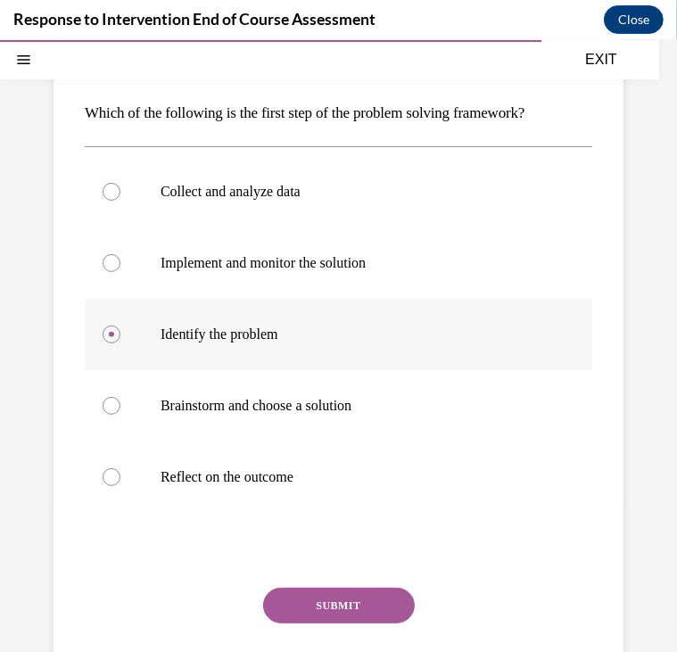
scroll to position [248, 0]
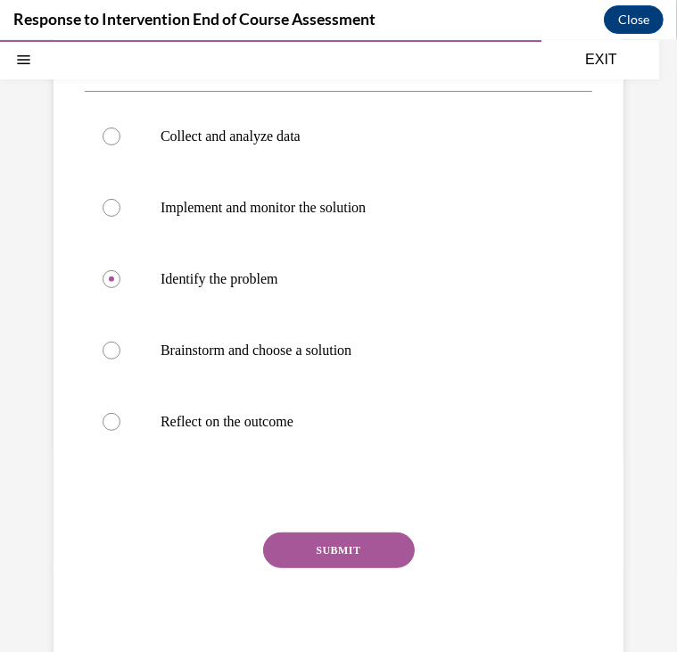
click at [343, 539] on button "SUBMIT" at bounding box center [339, 550] width 152 height 36
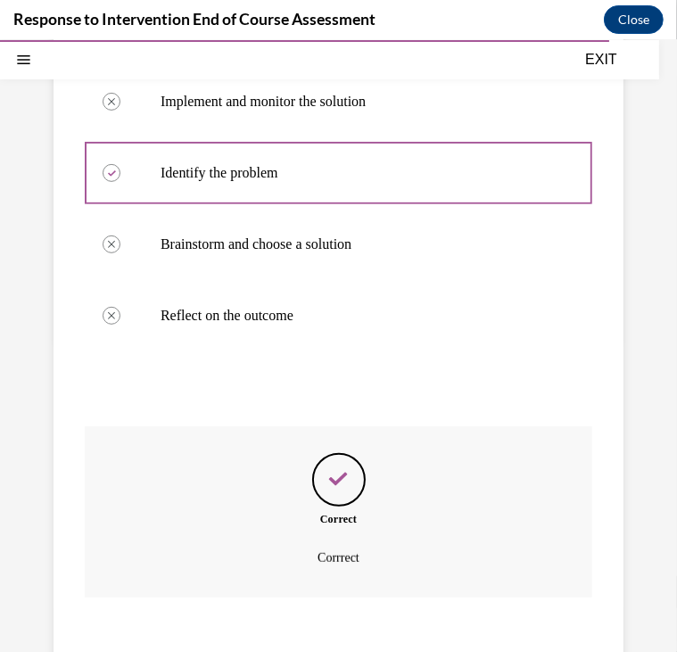
scroll to position [463, 0]
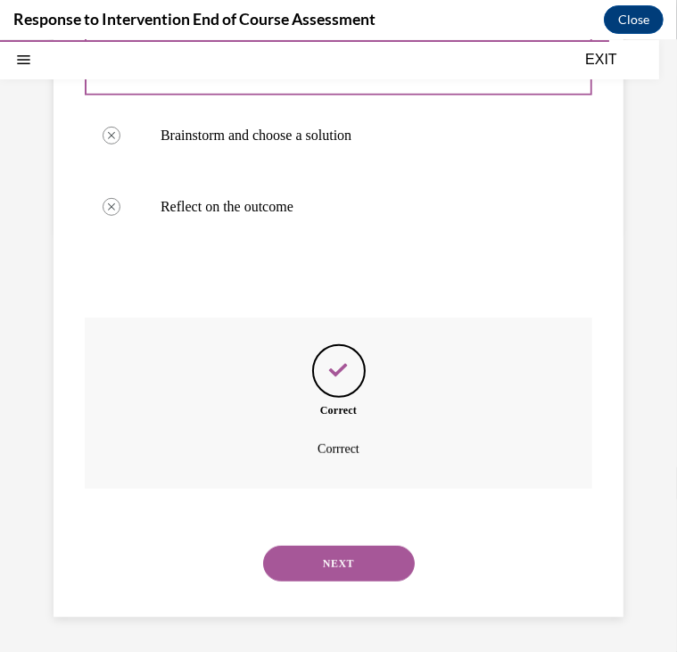
click at [342, 569] on button "NEXT" at bounding box center [339, 563] width 152 height 36
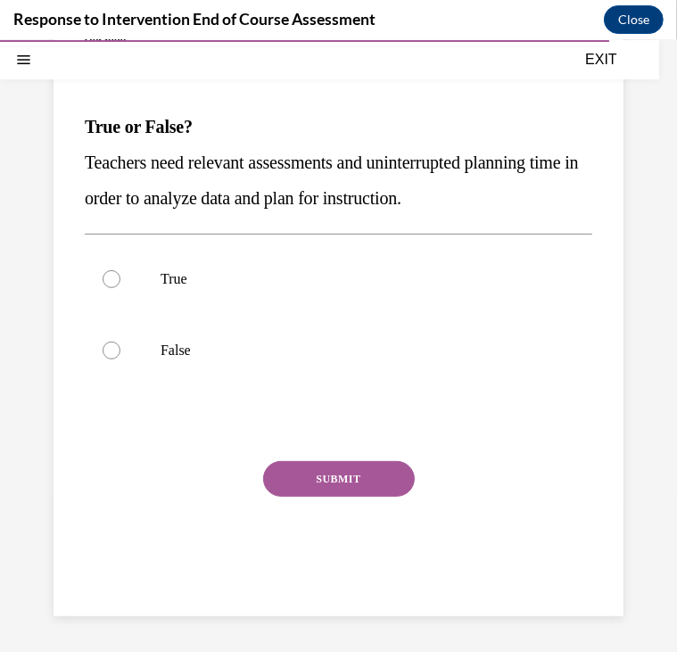
scroll to position [162, 0]
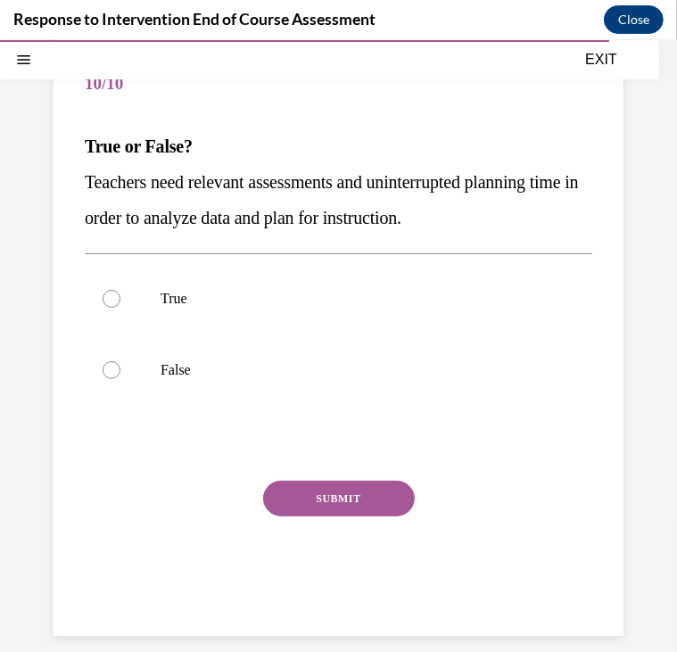
drag, startPoint x: 85, startPoint y: 142, endPoint x: 514, endPoint y: 218, distance: 435.8
click at [514, 218] on div "True or False? Teachers need relevant assessments and uninterrupted planning ti…" at bounding box center [339, 181] width 508 height 107
copy div "True or False? Teachers need relevant assessments and uninterrupted planning ti…"
click at [111, 293] on div at bounding box center [112, 298] width 18 height 18
click at [111, 293] on input "True" at bounding box center [112, 298] width 18 height 18
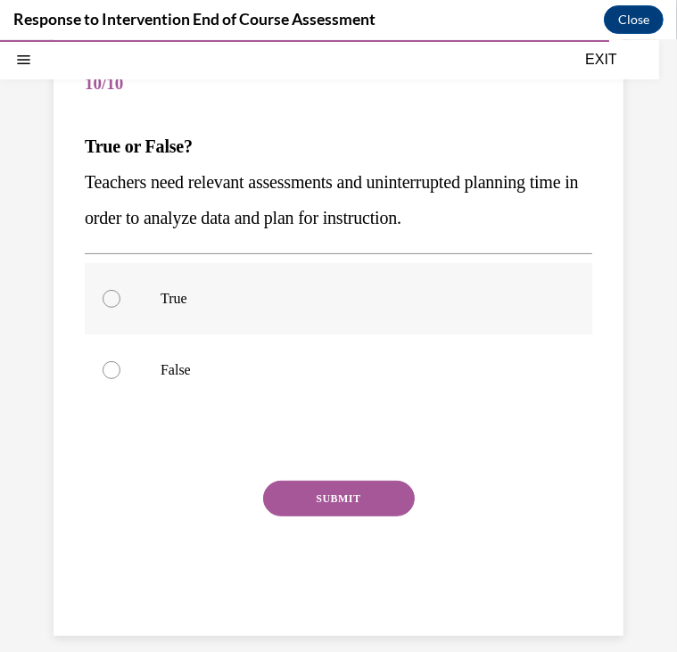
radio input "true"
click at [343, 509] on button "SUBMIT" at bounding box center [339, 498] width 152 height 36
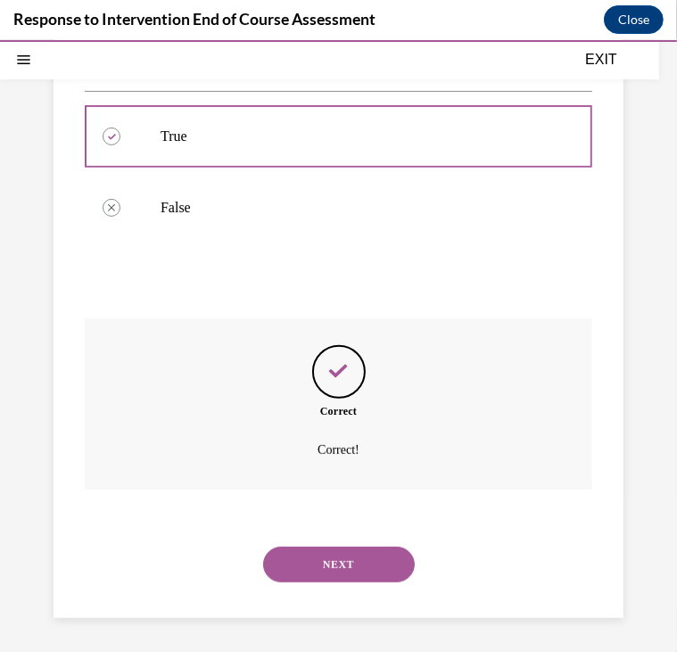
scroll to position [326, 0]
click at [330, 542] on div "NEXT" at bounding box center [339, 562] width 508 height 71
click at [326, 559] on button "NEXT" at bounding box center [339, 563] width 152 height 36
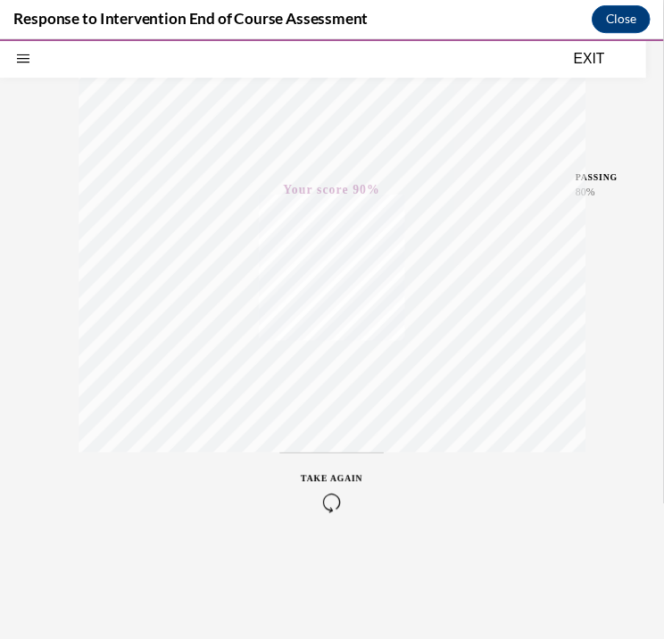
scroll to position [0, 0]
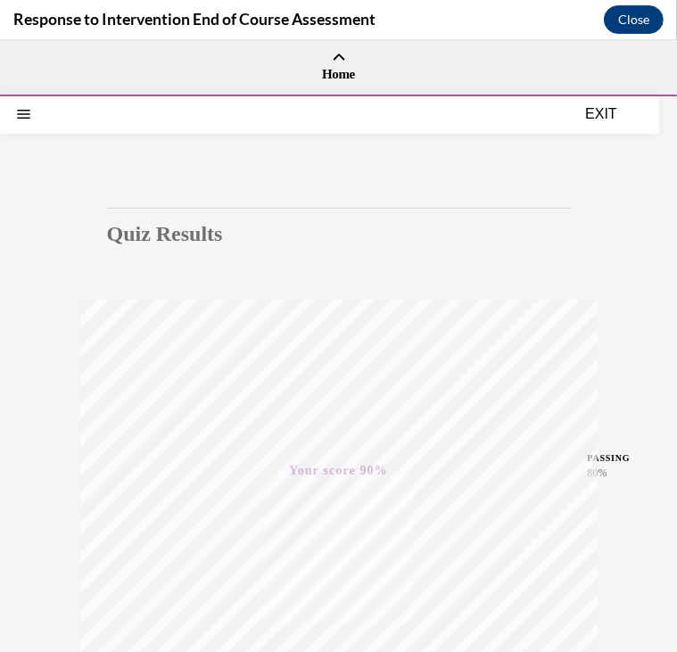
click at [604, 109] on button "EXIT" at bounding box center [601, 113] width 107 height 21
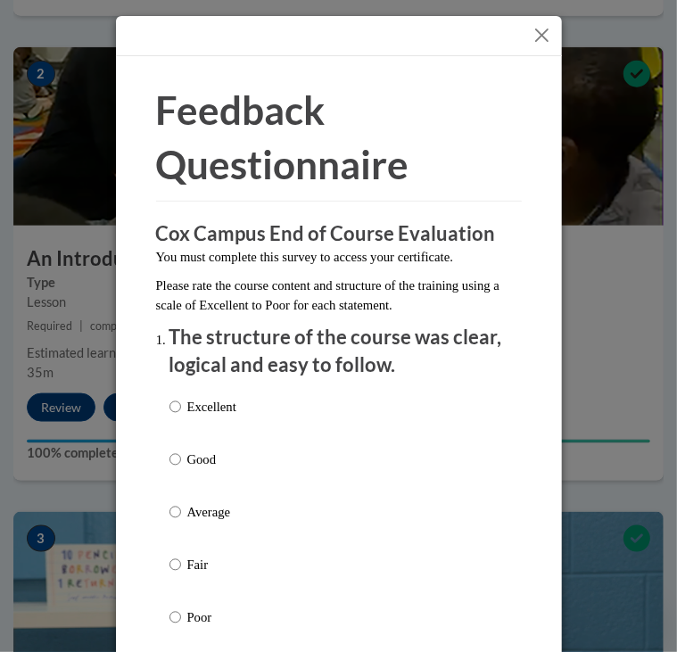
click at [531, 34] on button "Close" at bounding box center [542, 35] width 22 height 22
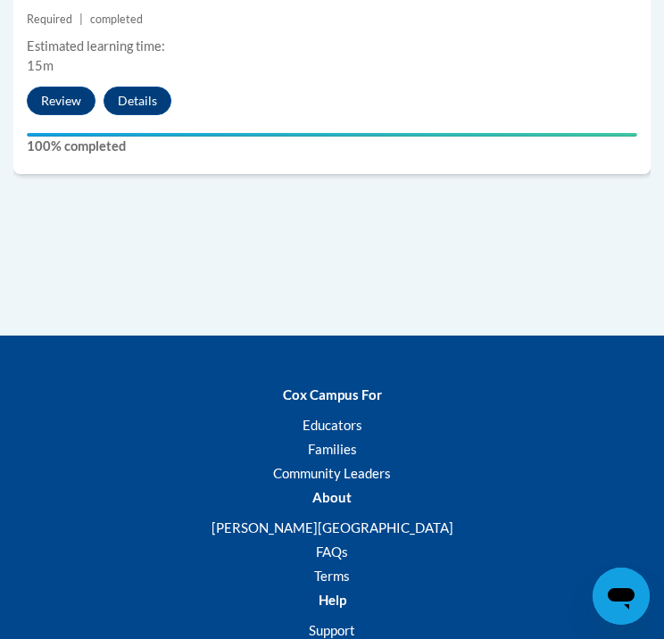
scroll to position [2730, 0]
